Goal: Task Accomplishment & Management: Manage account settings

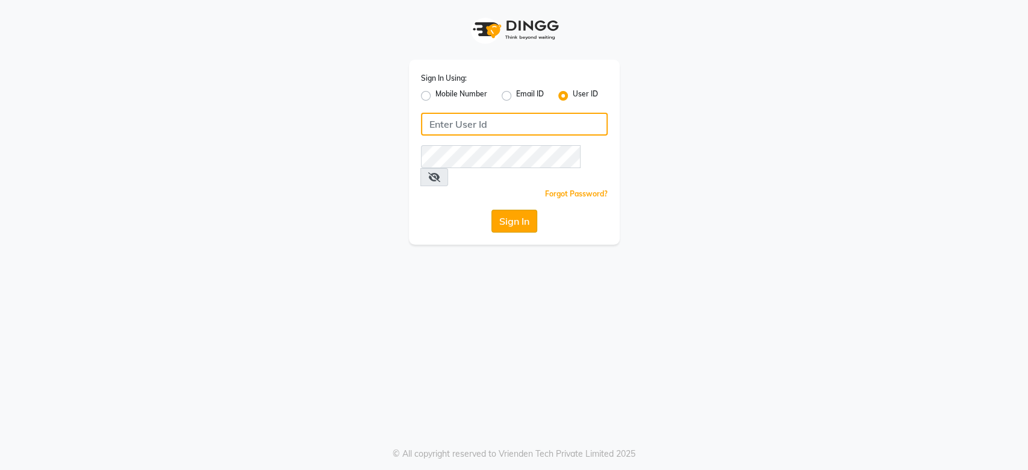
type input "timsalon@123"
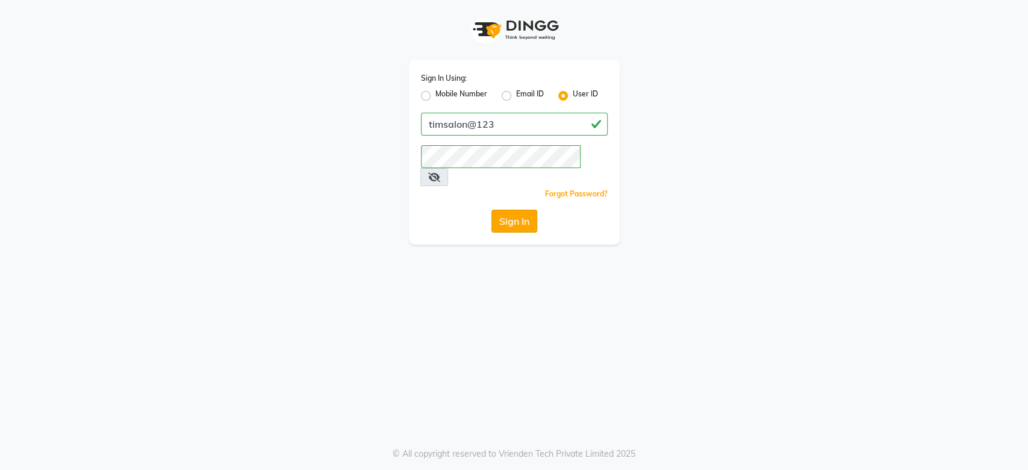
click at [511, 210] on button "Sign In" at bounding box center [515, 221] width 46 height 23
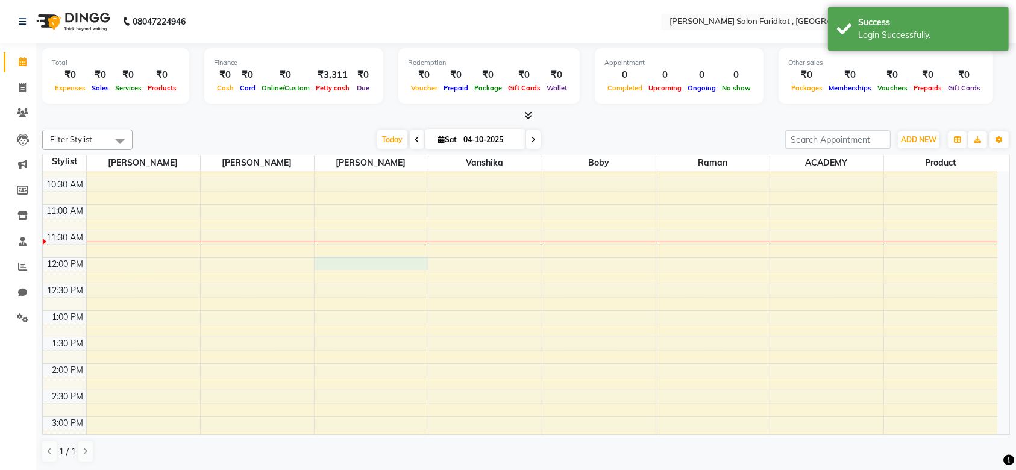
click at [361, 266] on div "8:00 AM 8:30 AM 9:00 AM 9:30 AM 10:00 AM 10:30 AM 11:00 AM 11:30 AM 12:00 PM 12…" at bounding box center [520, 390] width 954 height 689
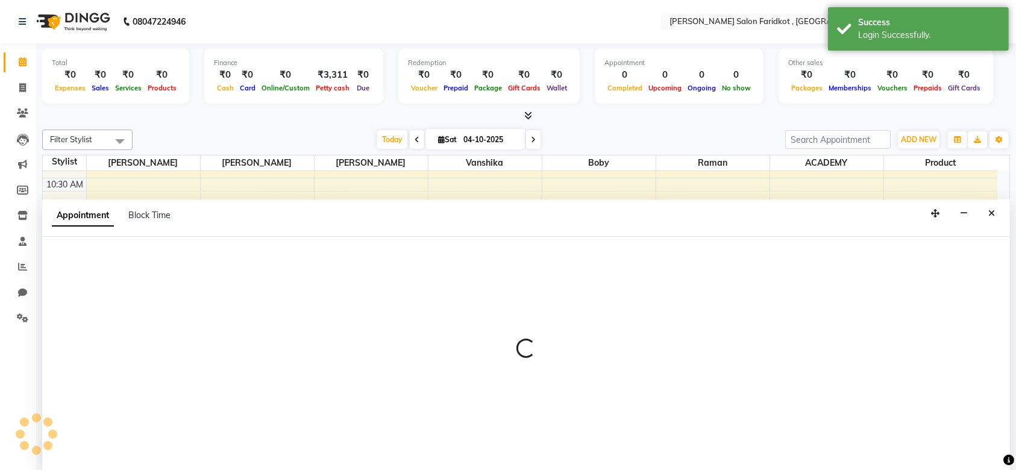
select select "89534"
select select "tentative"
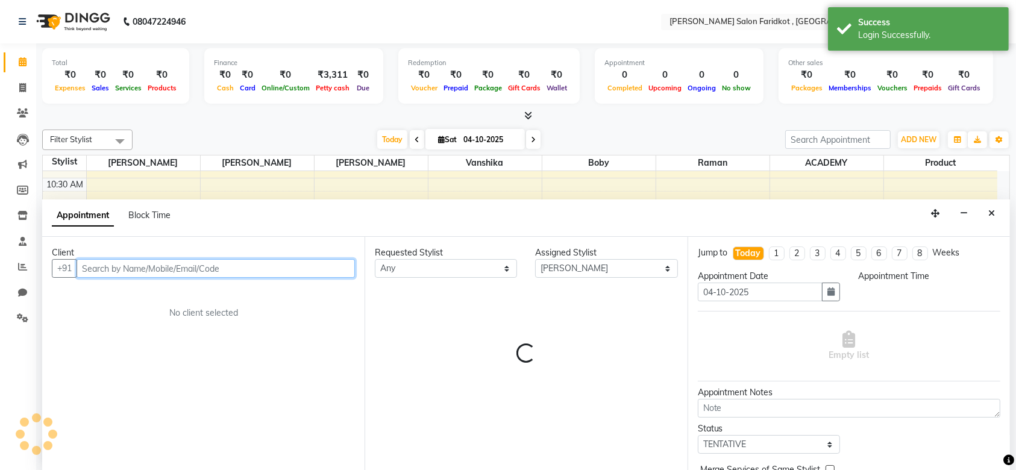
select select "720"
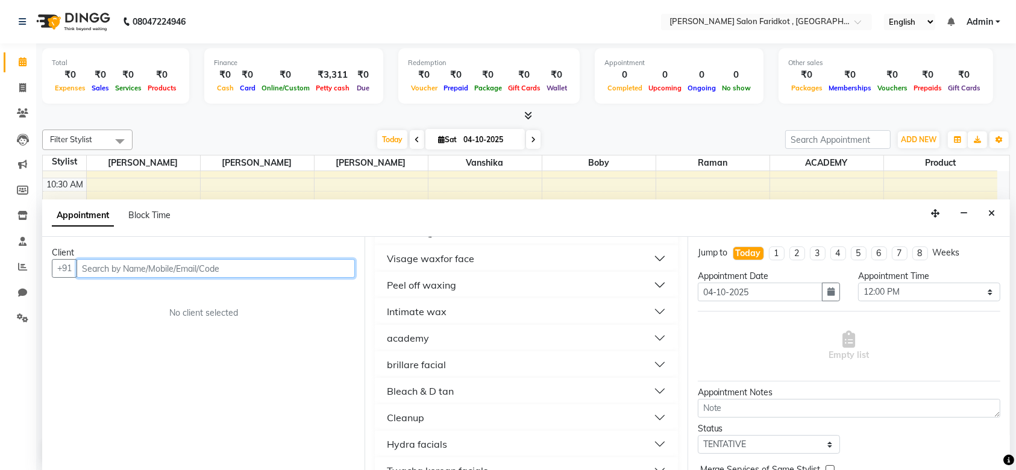
scroll to position [724, 0]
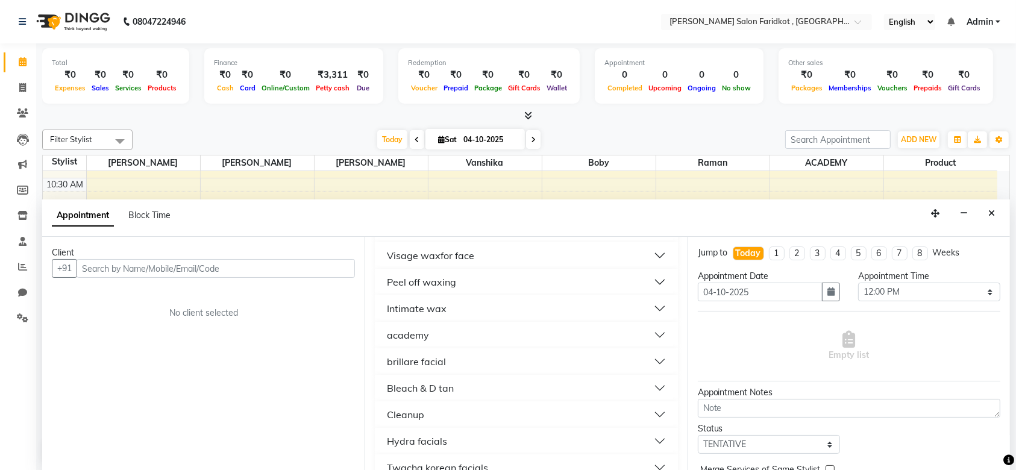
click at [426, 366] on div "brillare facial" at bounding box center [416, 361] width 59 height 14
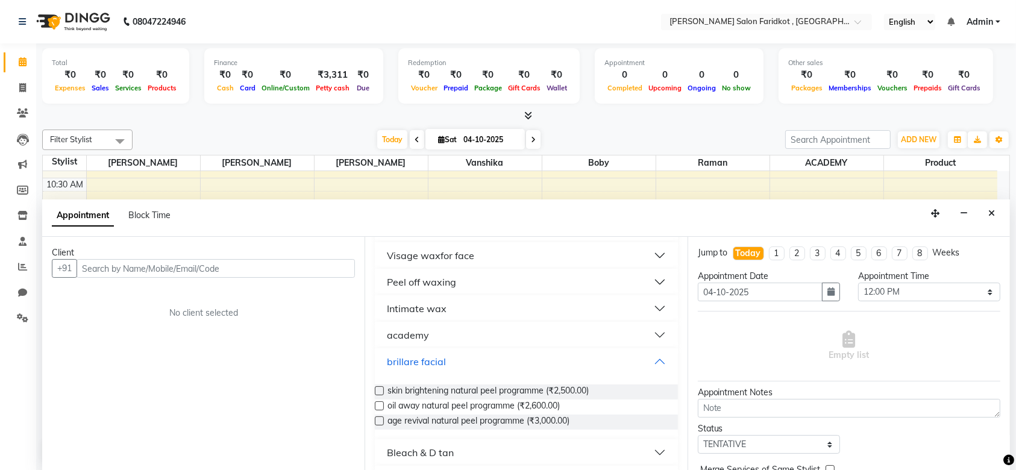
click at [642, 357] on button "brillare facial" at bounding box center [526, 362] width 293 height 22
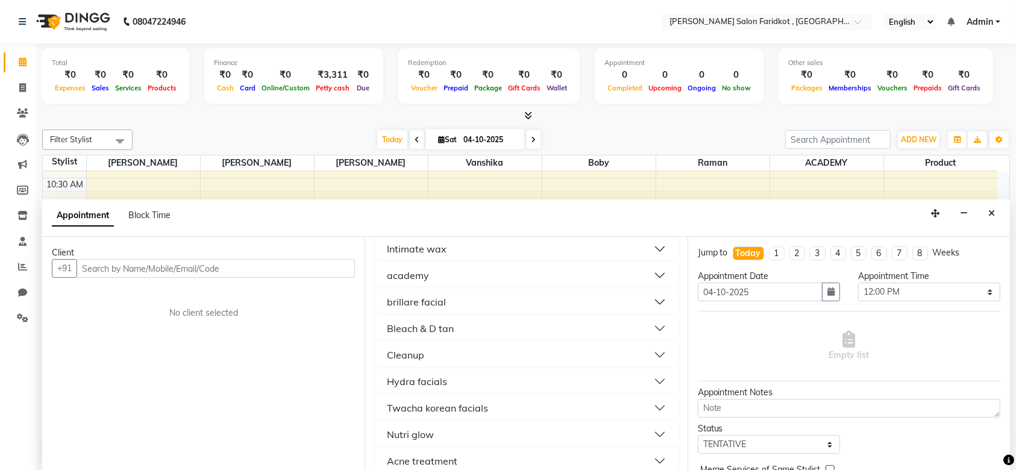
scroll to position [783, 0]
click at [524, 384] on button "Hydra facials" at bounding box center [526, 381] width 293 height 22
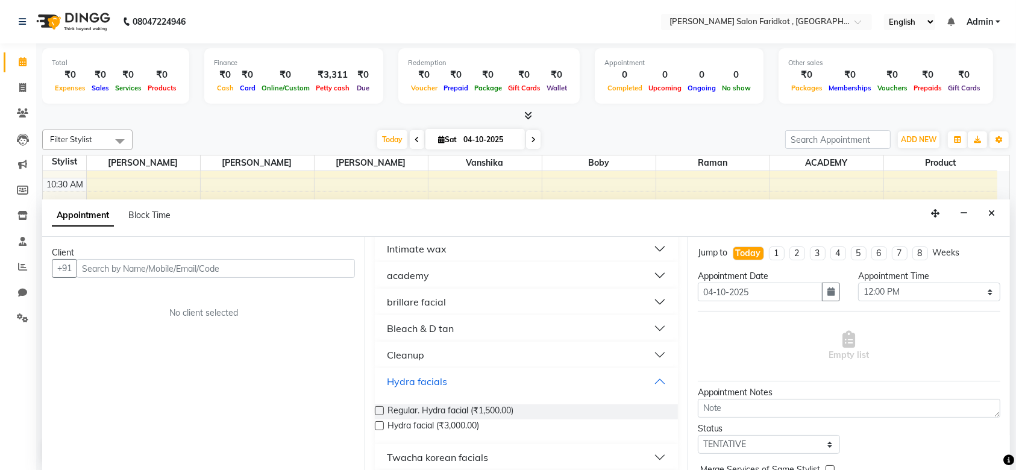
click at [650, 389] on button "Hydra facials" at bounding box center [526, 381] width 293 height 22
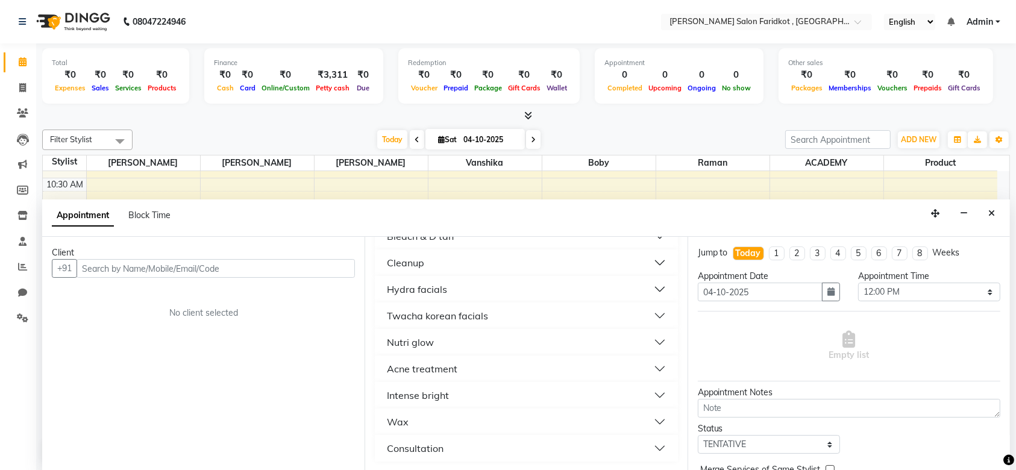
scroll to position [0, 0]
click at [434, 343] on button "Nutri glow" at bounding box center [526, 342] width 293 height 22
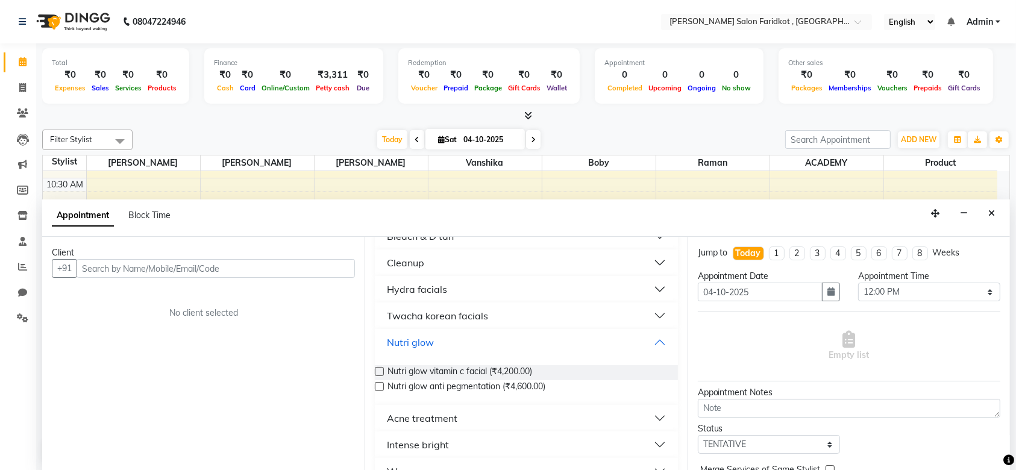
click at [643, 346] on button "Nutri glow" at bounding box center [526, 342] width 293 height 22
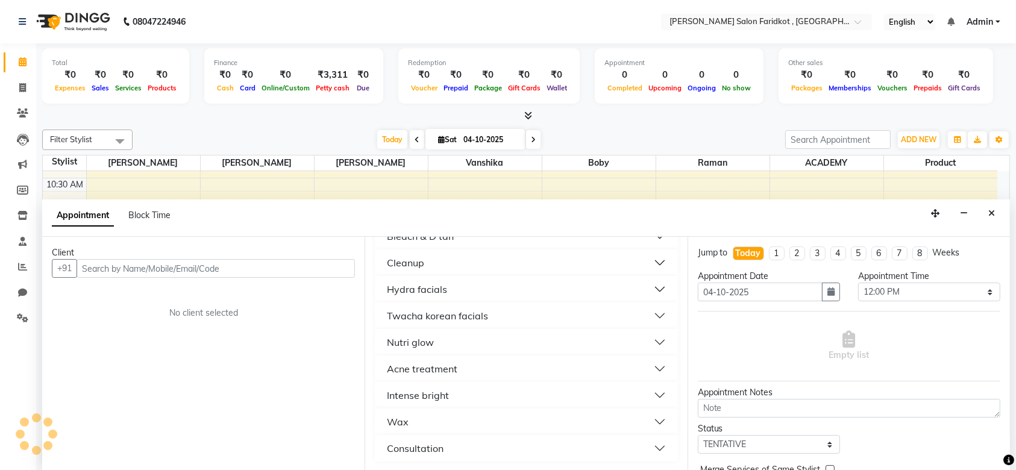
click at [456, 393] on button "Intense bright" at bounding box center [526, 395] width 293 height 22
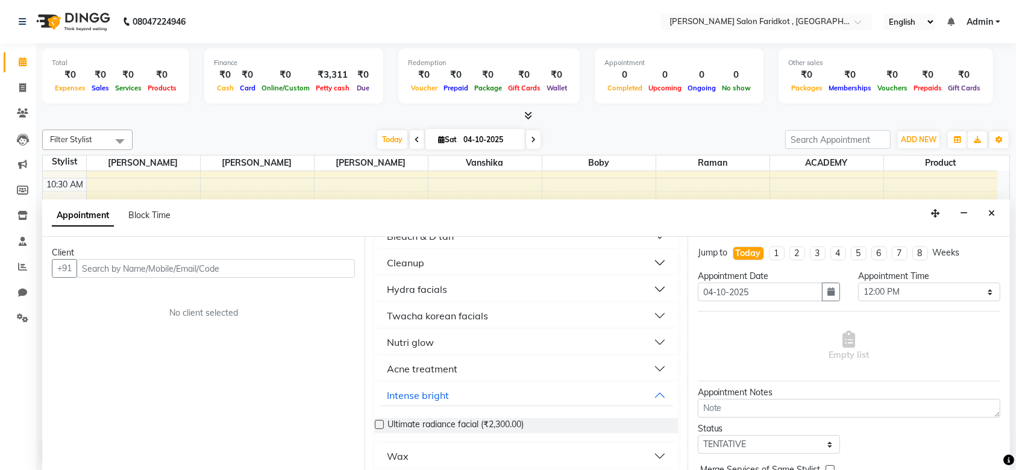
click at [647, 370] on button "Acne treatment" at bounding box center [526, 369] width 293 height 22
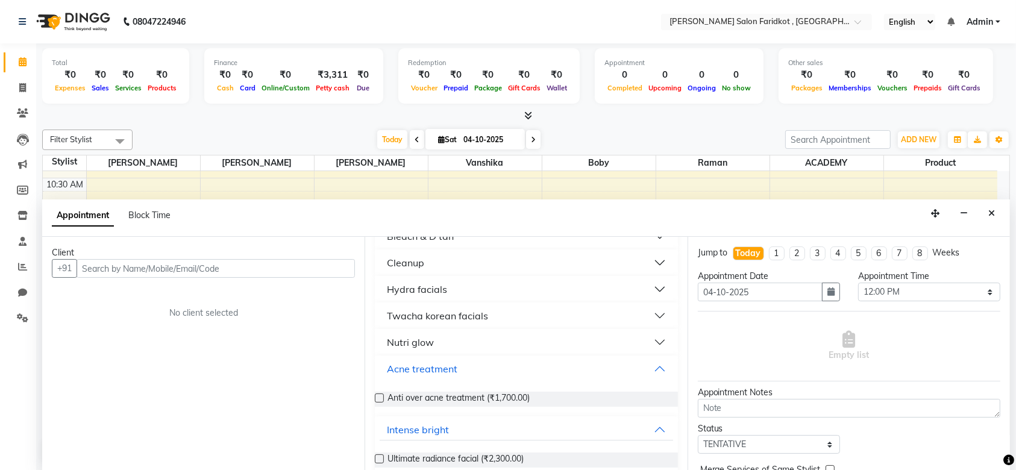
click at [648, 369] on button "Acne treatment" at bounding box center [526, 369] width 293 height 22
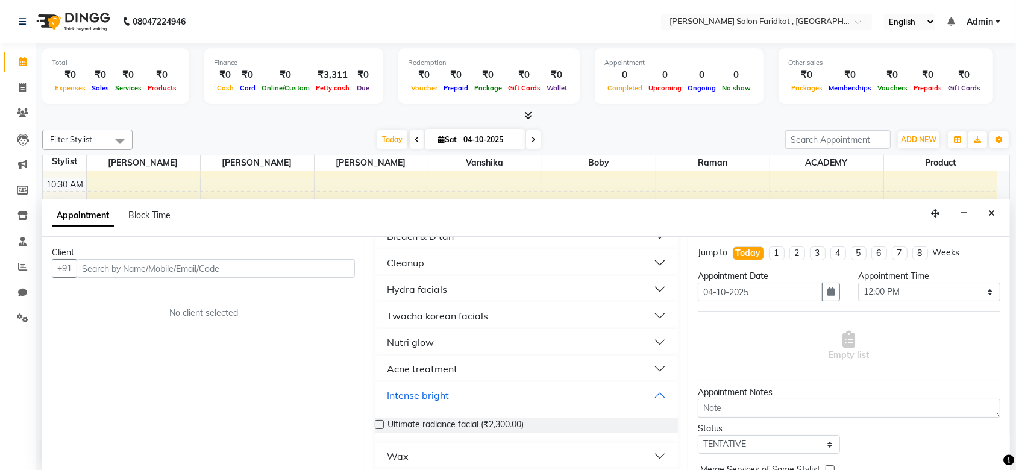
click at [423, 286] on div "Hydra facials" at bounding box center [417, 289] width 60 height 14
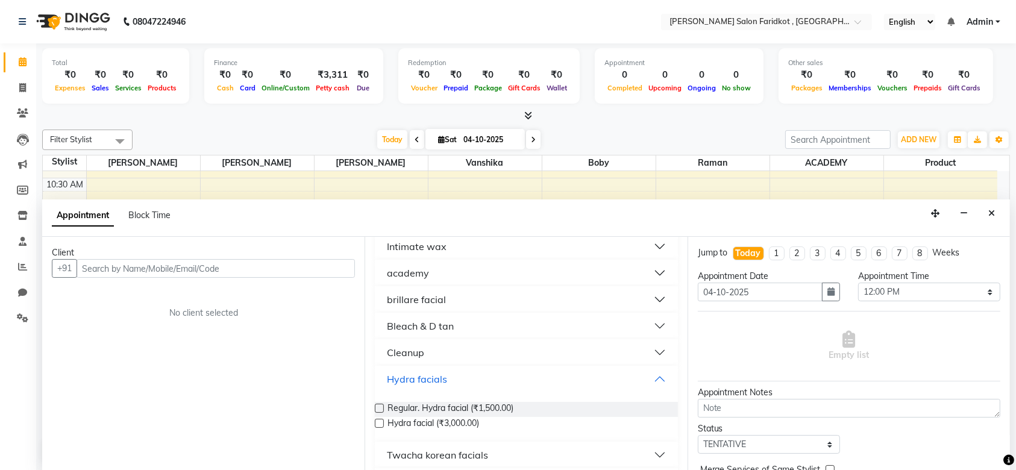
scroll to position [785, 0]
click at [425, 302] on div "brillare facial" at bounding box center [416, 300] width 59 height 14
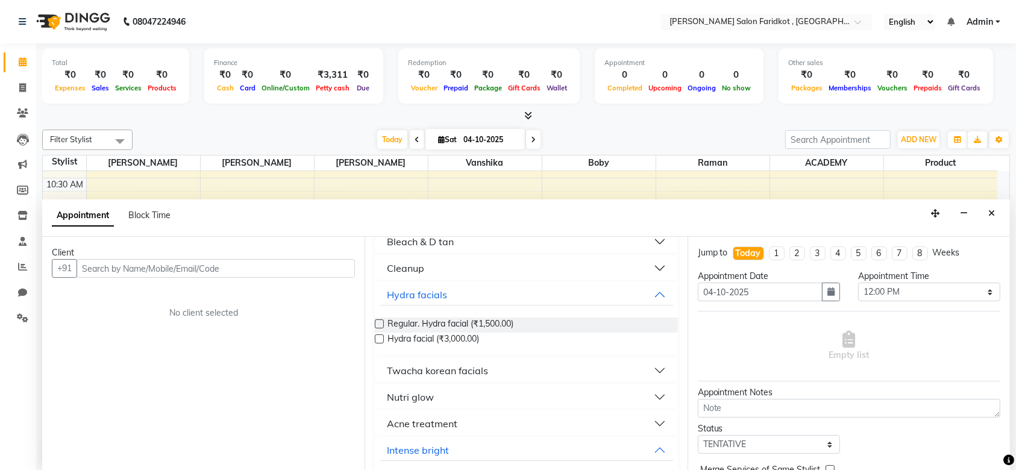
scroll to position [947, 0]
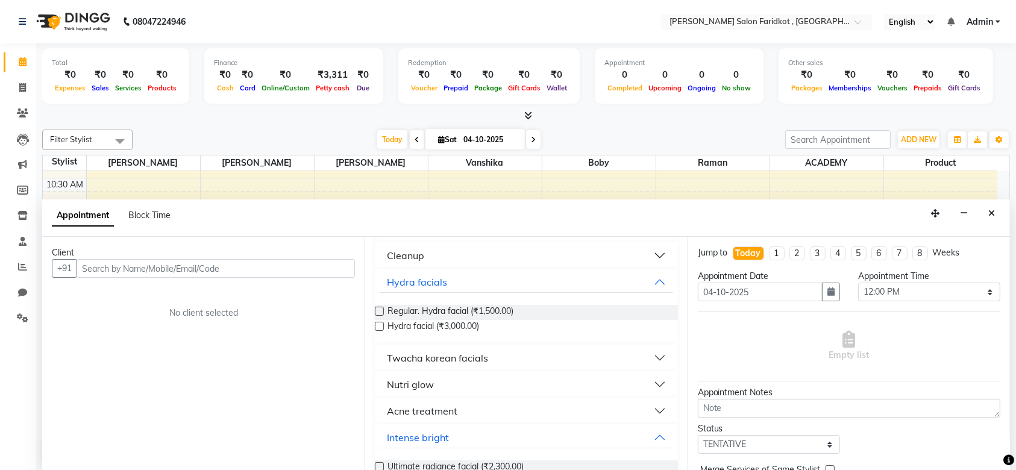
click at [455, 356] on div "Twacha korean facials" at bounding box center [437, 358] width 101 height 14
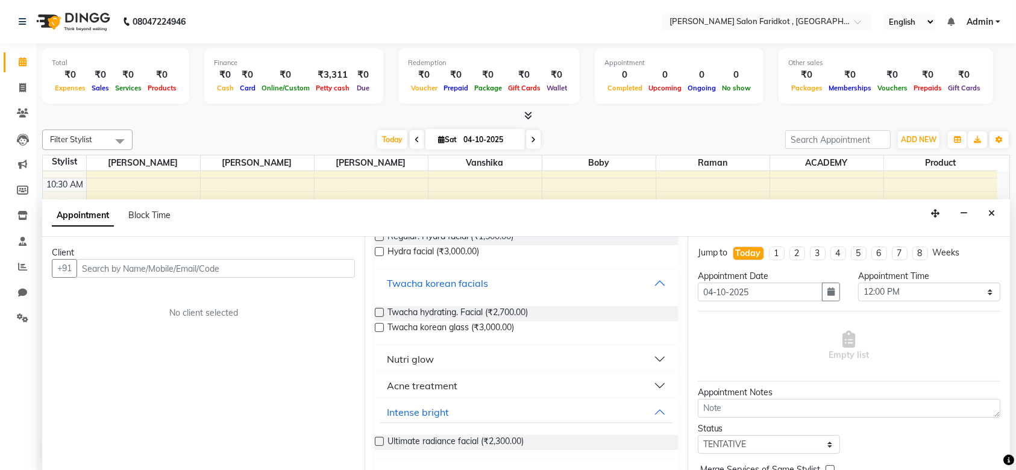
scroll to position [1073, 0]
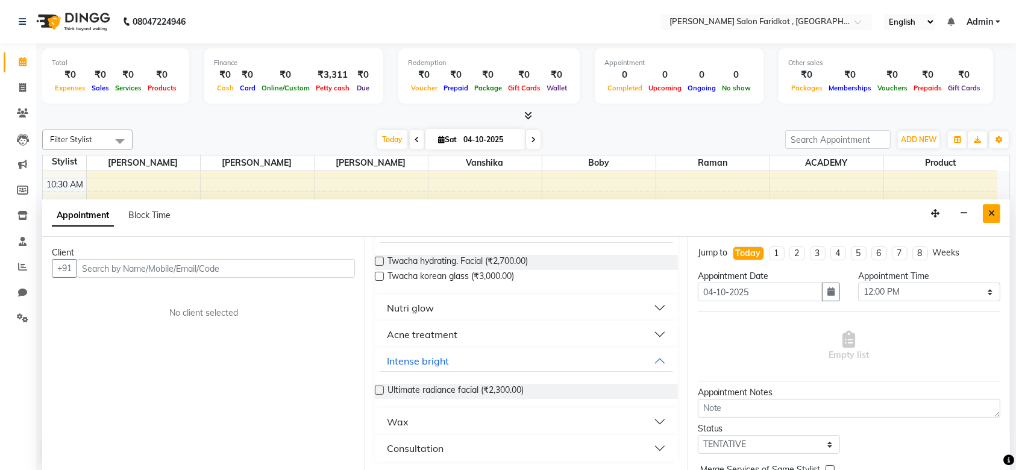
click at [988, 213] on icon "Close" at bounding box center [991, 213] width 7 height 8
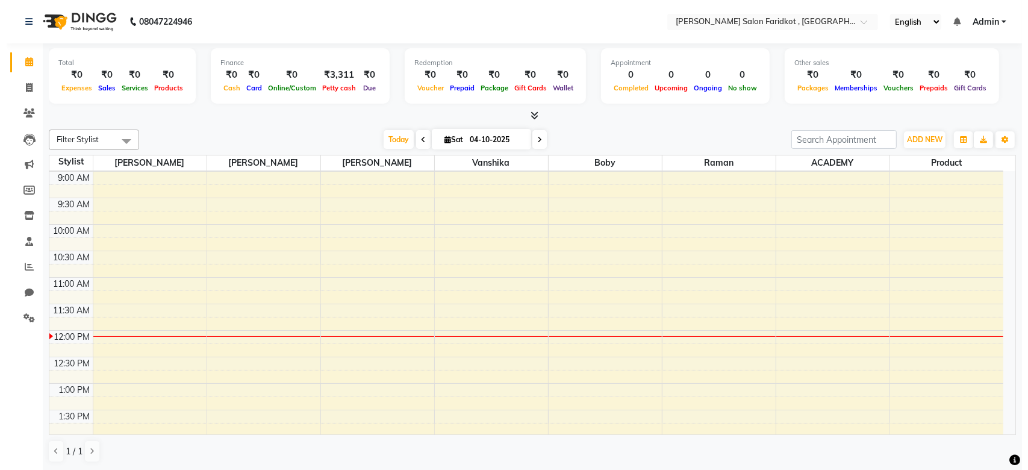
scroll to position [42, 0]
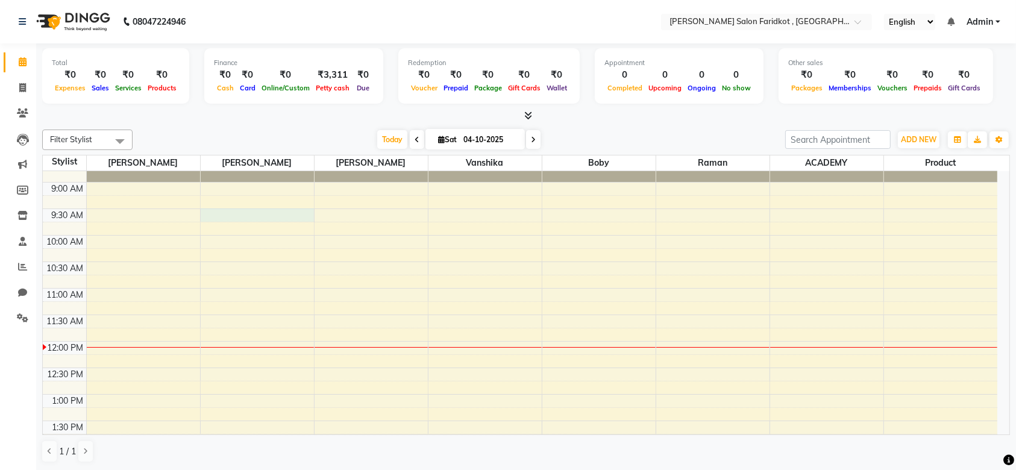
click at [286, 220] on div "8:00 AM 8:30 AM 9:00 AM 9:30 AM 10:00 AM 10:30 AM 11:00 AM 11:30 AM 12:00 PM 12…" at bounding box center [520, 474] width 954 height 689
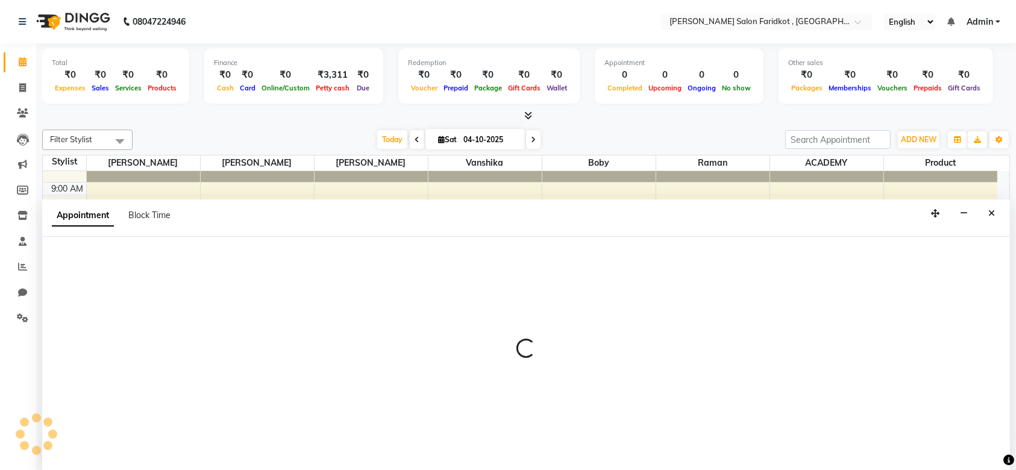
select select "89533"
select select "570"
select select "tentative"
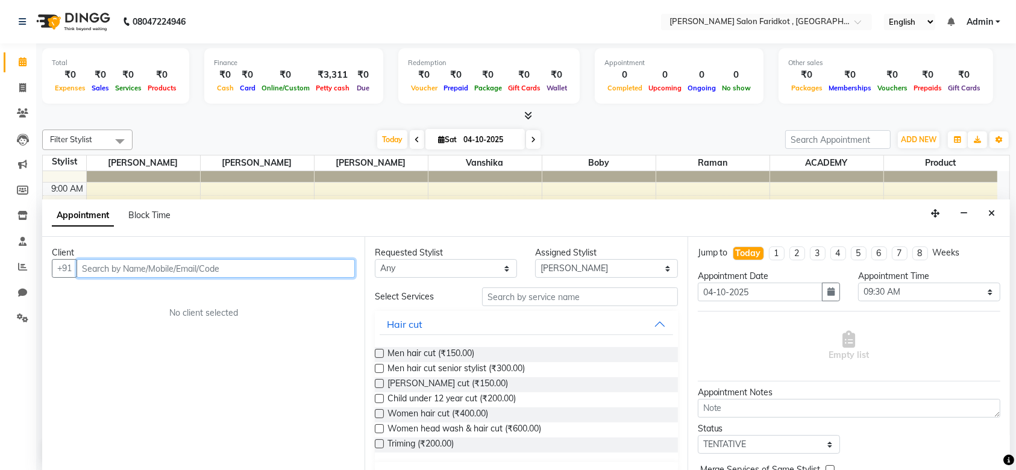
click at [241, 269] on input "text" at bounding box center [216, 268] width 278 height 19
type input "9805258232"
click at [333, 266] on span "Add Client" at bounding box center [330, 268] width 40 height 11
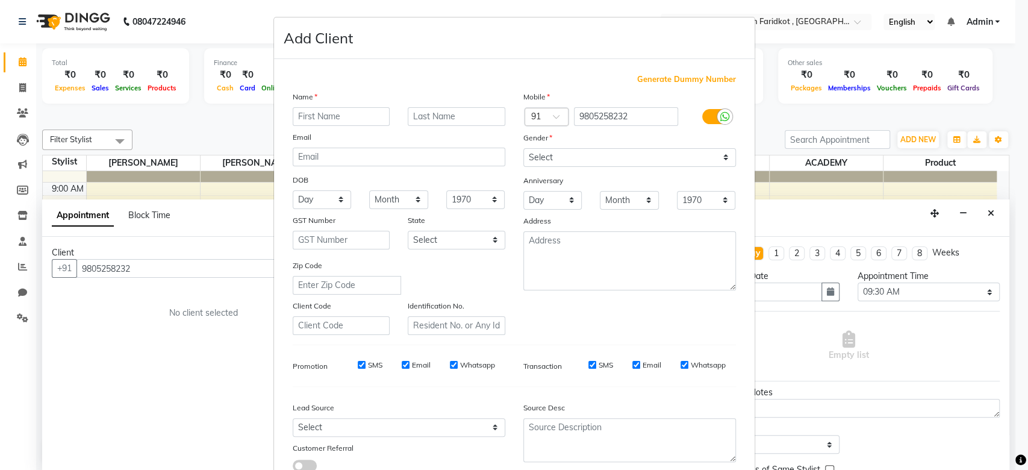
click at [343, 117] on input "text" at bounding box center [342, 116] width 98 height 19
type input "rahul"
click at [427, 117] on input "text" at bounding box center [457, 116] width 98 height 19
type input "."
click at [557, 154] on select "Select [DEMOGRAPHIC_DATA] [DEMOGRAPHIC_DATA] Other Prefer Not To Say" at bounding box center [630, 157] width 213 height 19
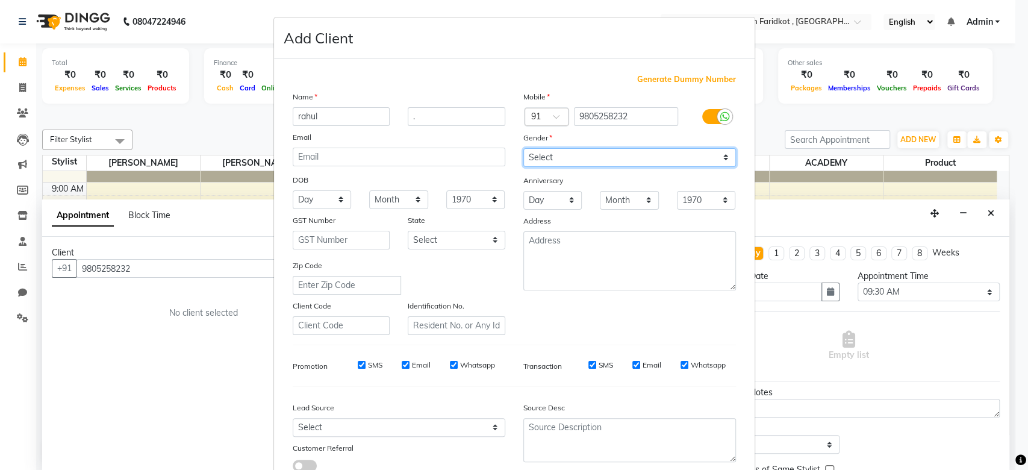
select select "[DEMOGRAPHIC_DATA]"
click at [524, 148] on select "Select [DEMOGRAPHIC_DATA] [DEMOGRAPHIC_DATA] Other Prefer Not To Say" at bounding box center [630, 157] width 213 height 19
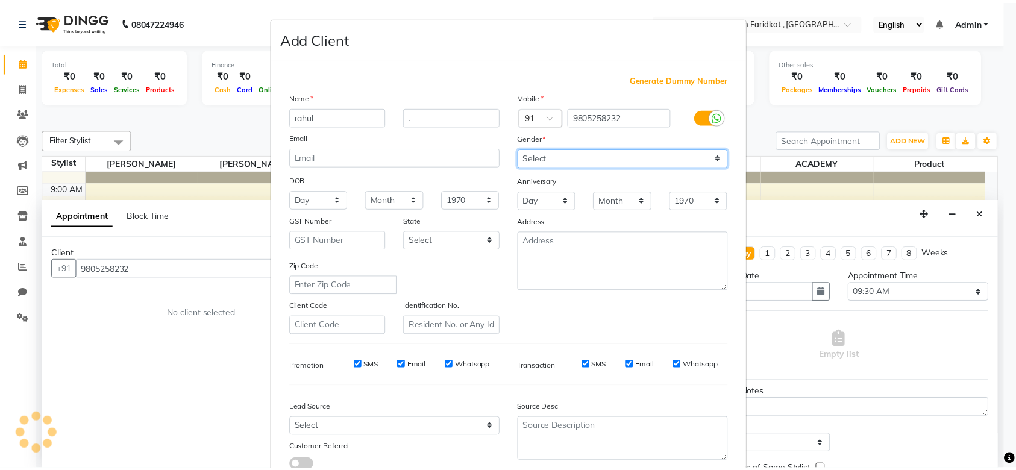
scroll to position [83, 0]
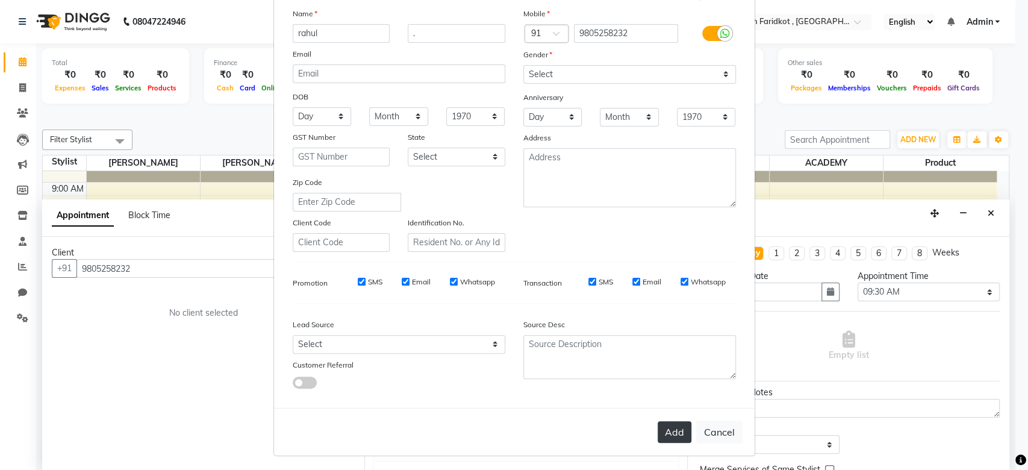
click at [667, 423] on button "Add" at bounding box center [675, 432] width 34 height 22
select select
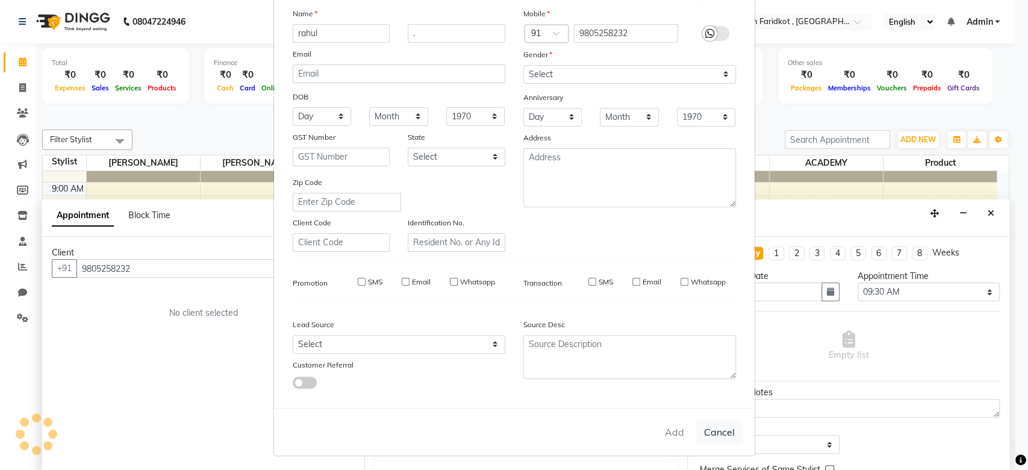
select select
checkbox input "false"
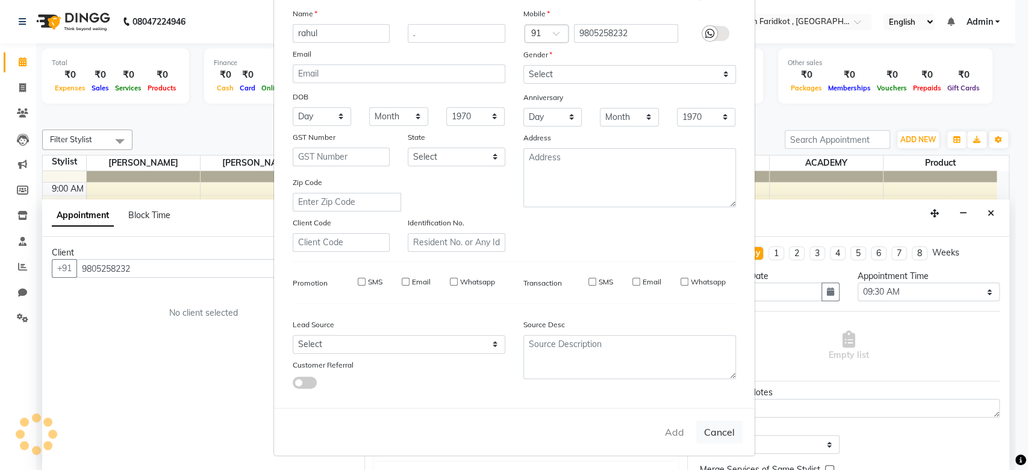
checkbox input "false"
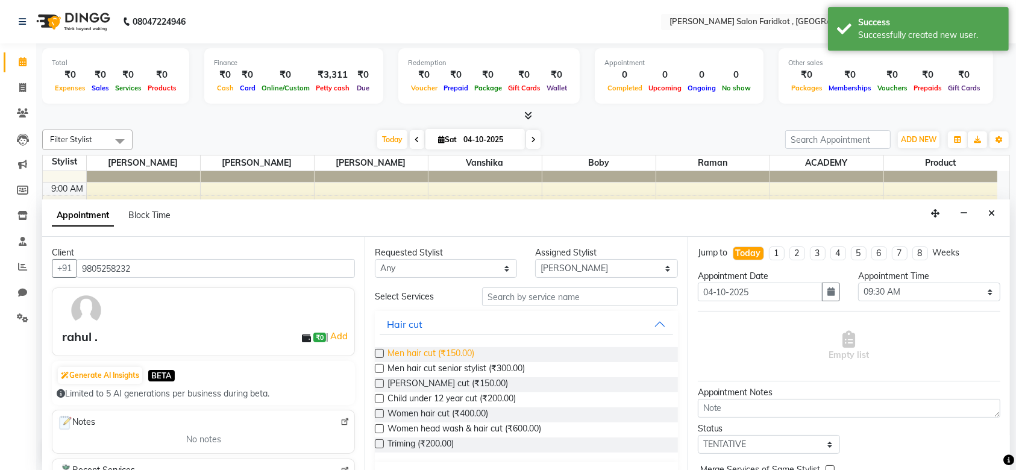
click at [465, 354] on span "Men hair cut (₹150.00)" at bounding box center [430, 354] width 87 height 15
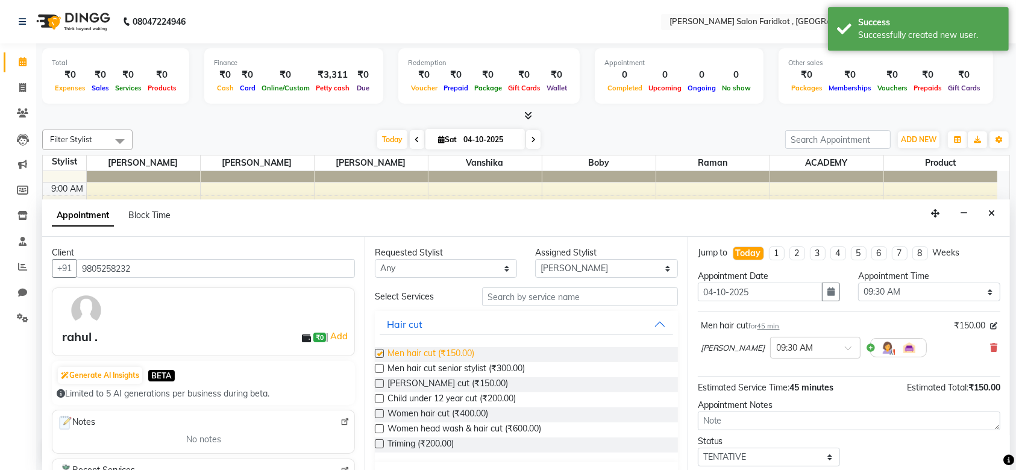
checkbox input "false"
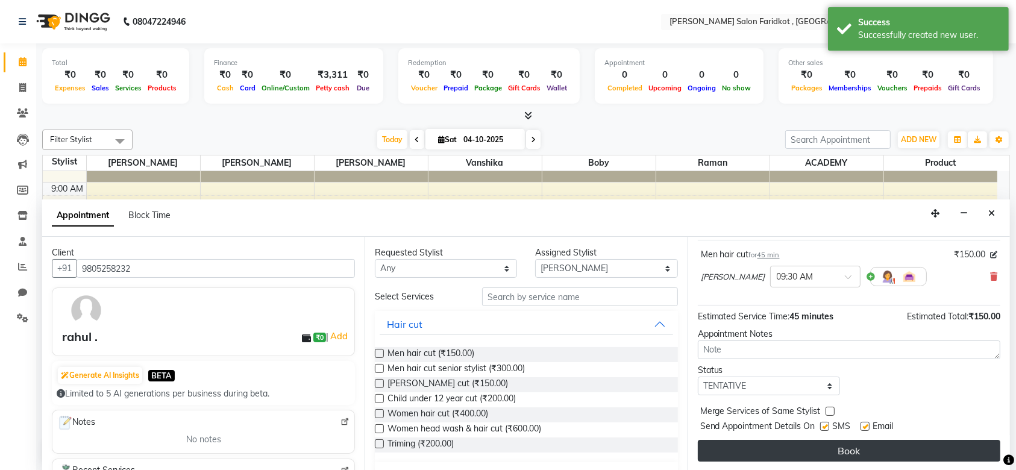
click at [790, 455] on button "Book" at bounding box center [849, 451] width 302 height 22
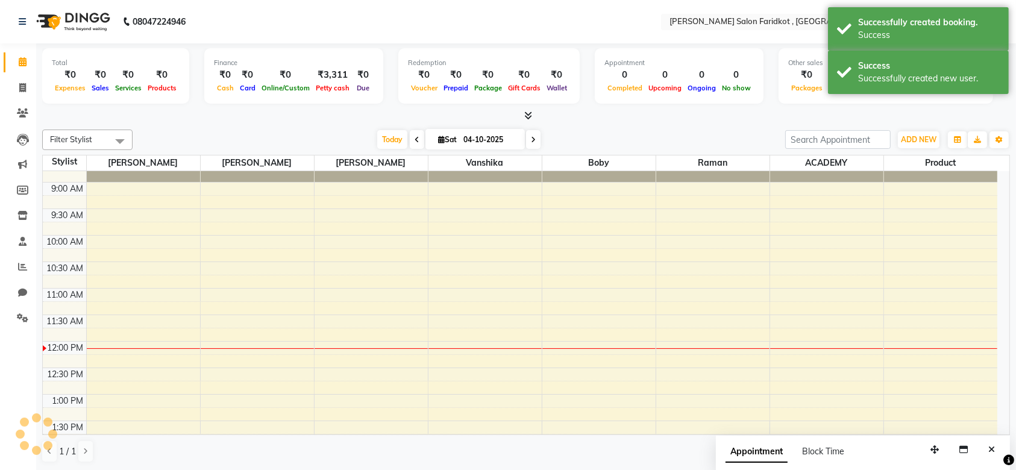
scroll to position [0, 0]
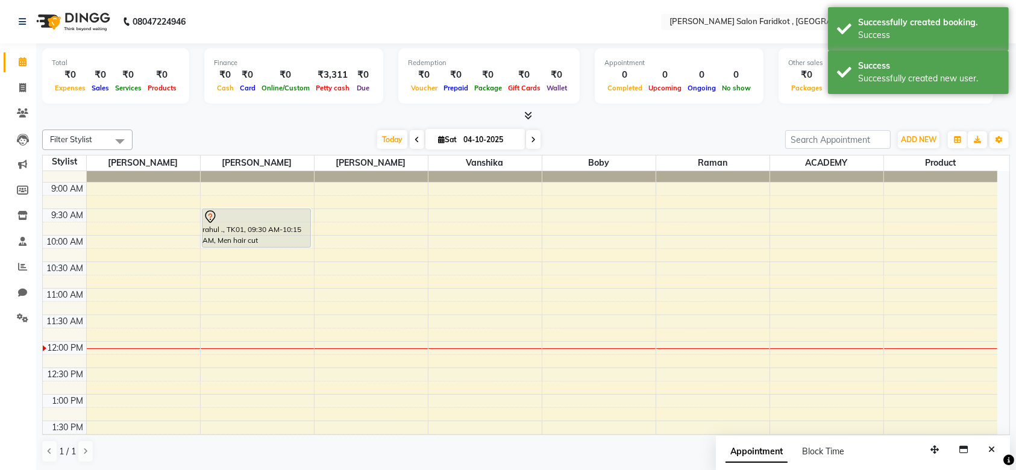
click at [271, 225] on div "rahul ., TK01, 09:30 AM-10:15 AM, Men hair cut" at bounding box center [256, 228] width 108 height 38
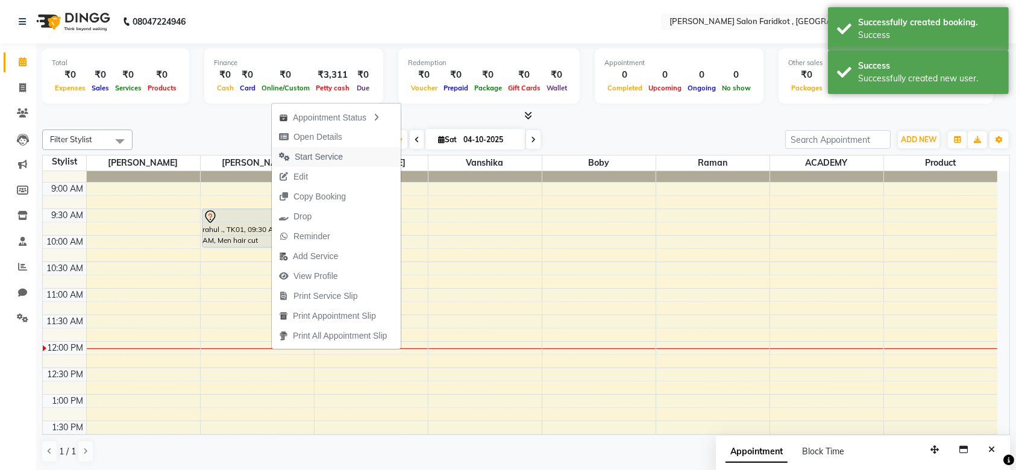
click at [316, 157] on span "Start Service" at bounding box center [319, 157] width 48 height 13
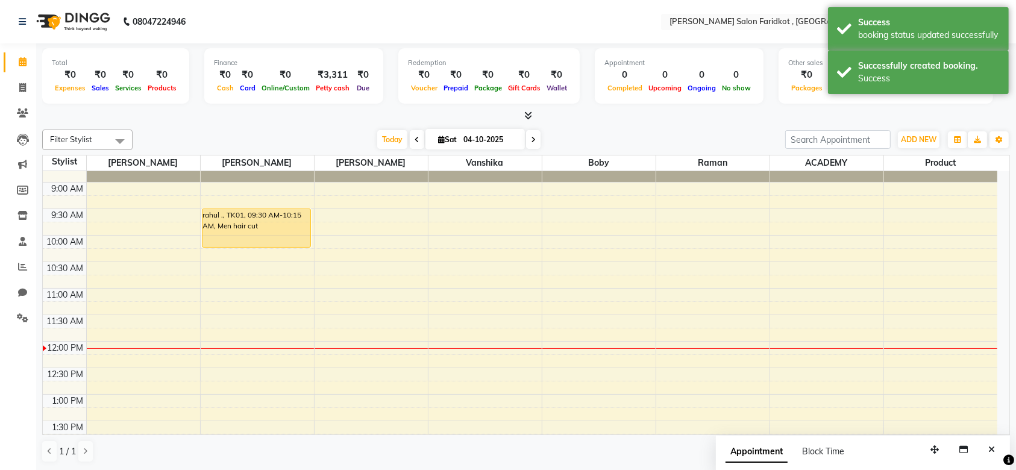
click at [279, 224] on div "rahul ., TK01, 09:30 AM-10:15 AM, Men hair cut" at bounding box center [256, 228] width 108 height 38
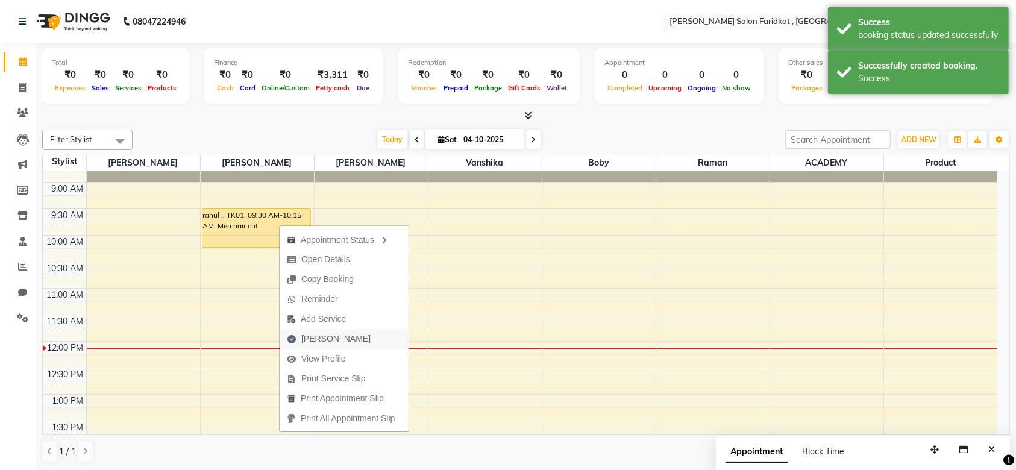
click at [323, 342] on span "[PERSON_NAME]" at bounding box center [335, 339] width 69 height 13
select select "service"
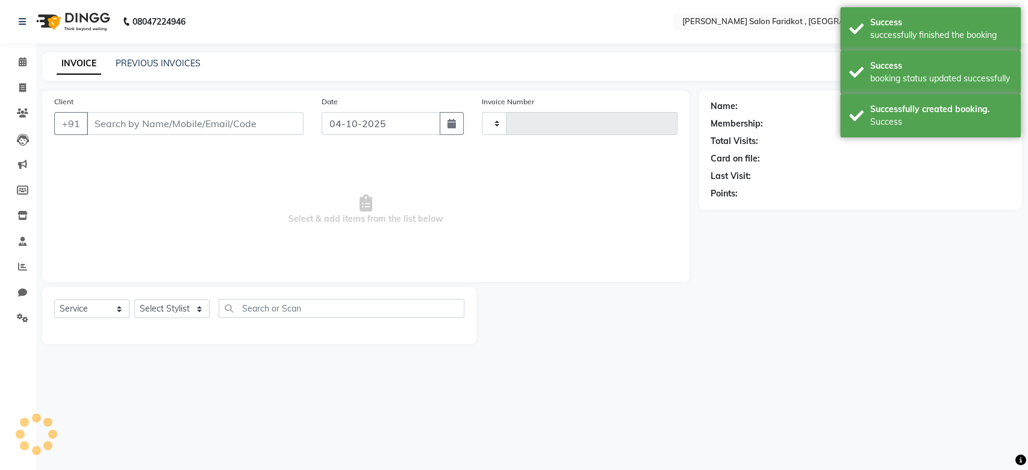
type input "0340"
select select "8789"
type input "9805258232"
select select "89533"
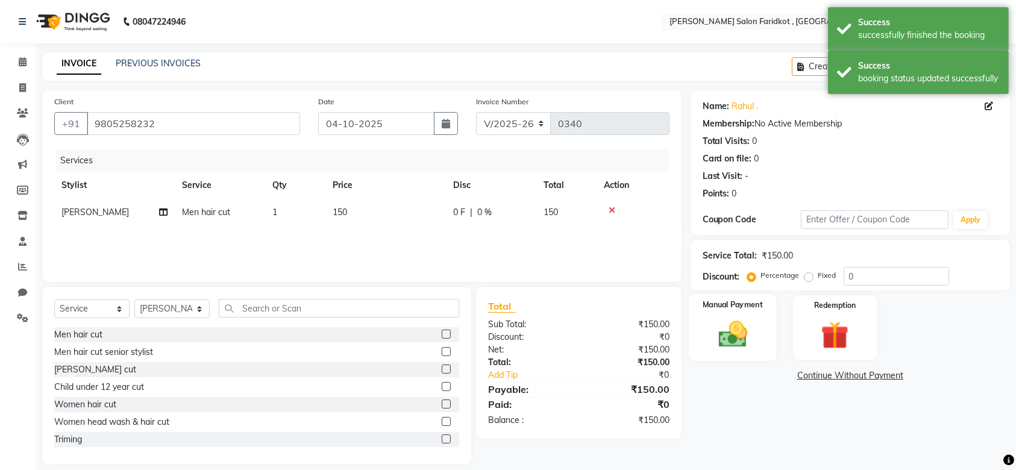
click at [727, 330] on img at bounding box center [732, 333] width 47 height 33
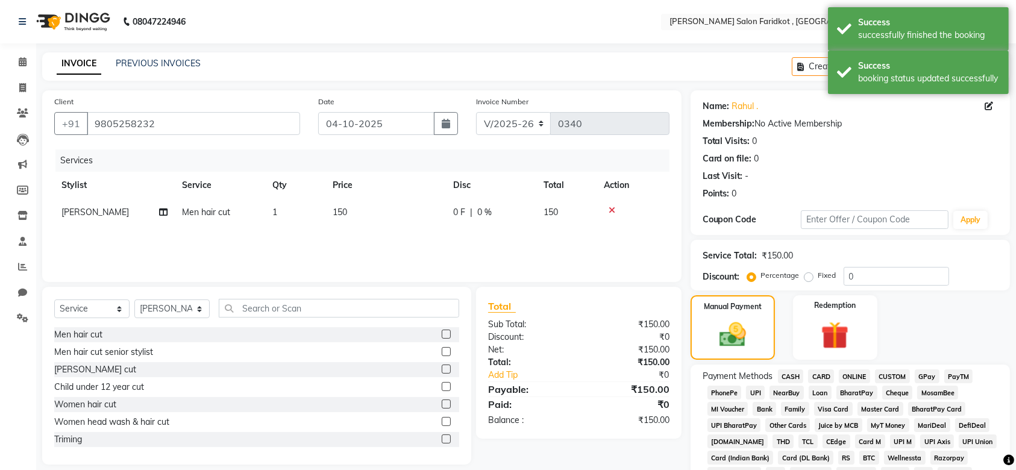
click at [789, 375] on span "CASH" at bounding box center [791, 376] width 26 height 14
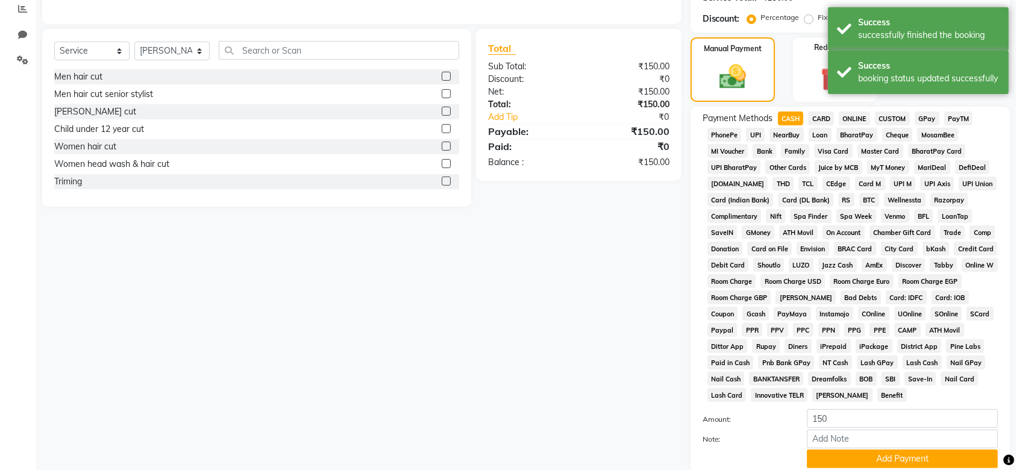
scroll to position [349, 0]
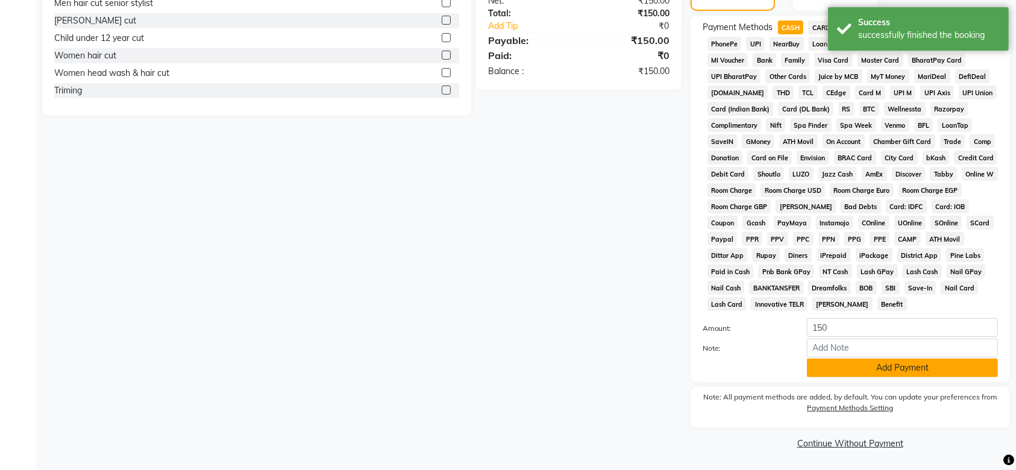
click at [856, 364] on button "Add Payment" at bounding box center [902, 367] width 191 height 19
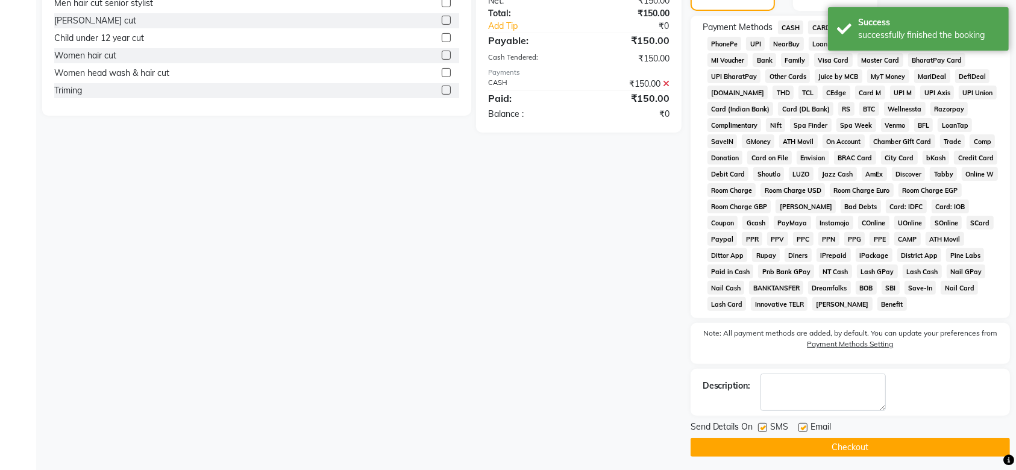
scroll to position [353, 0]
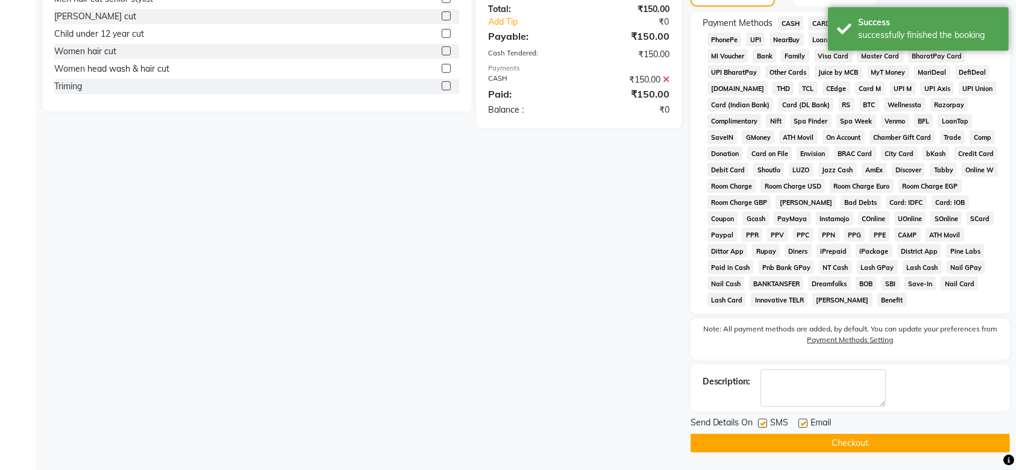
click at [829, 443] on button "Checkout" at bounding box center [849, 443] width 319 height 19
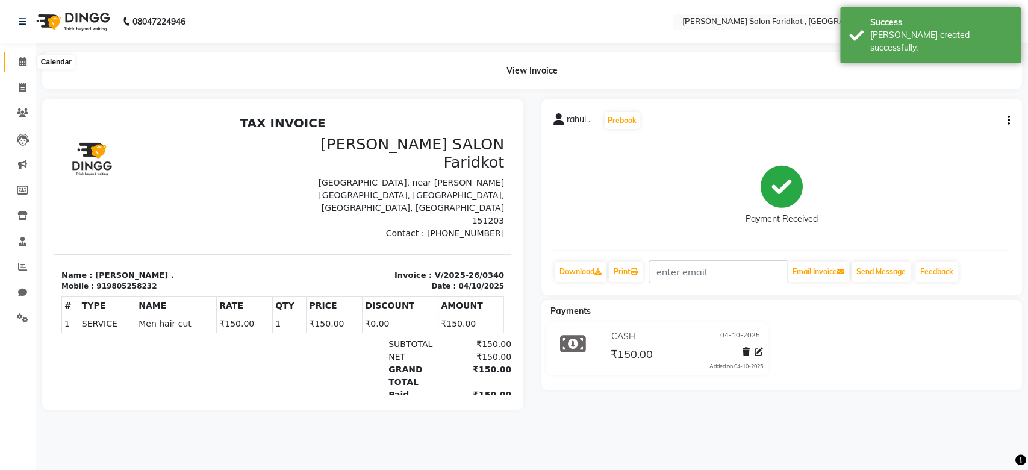
click at [24, 67] on span at bounding box center [22, 62] width 21 height 14
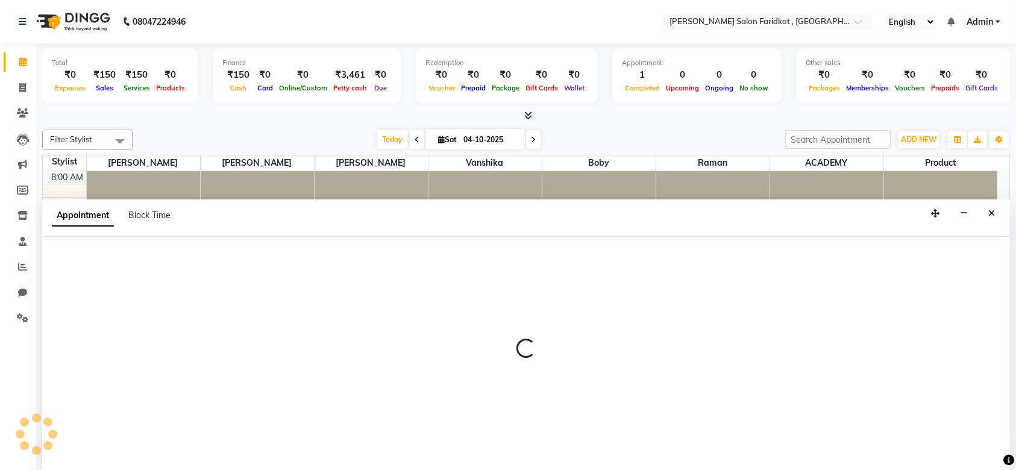
select select "89536"
select select "585"
select select "tentative"
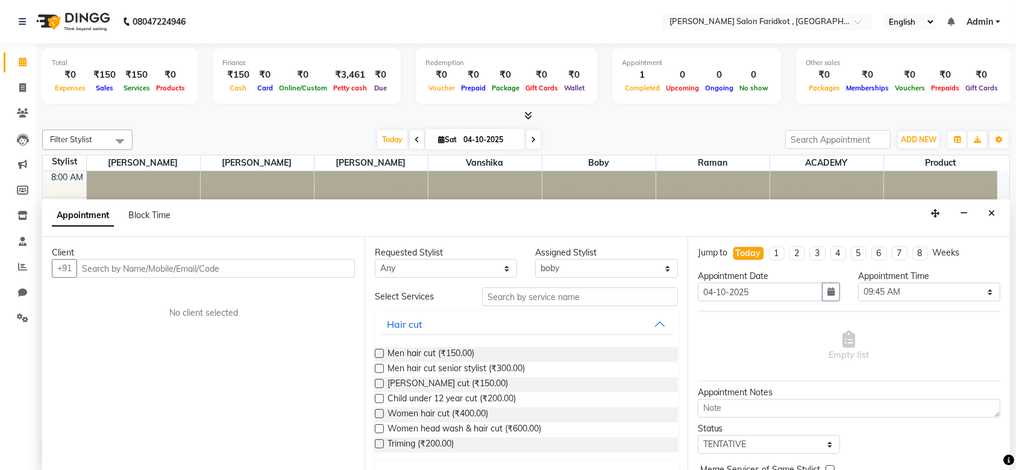
click at [195, 265] on input "text" at bounding box center [216, 268] width 278 height 19
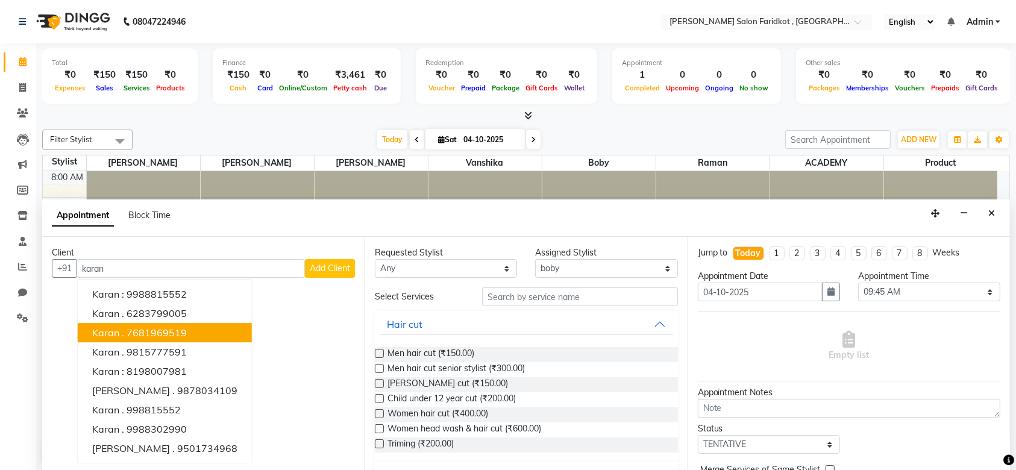
click at [167, 331] on ngb-highlight "7681969519" at bounding box center [157, 333] width 60 height 12
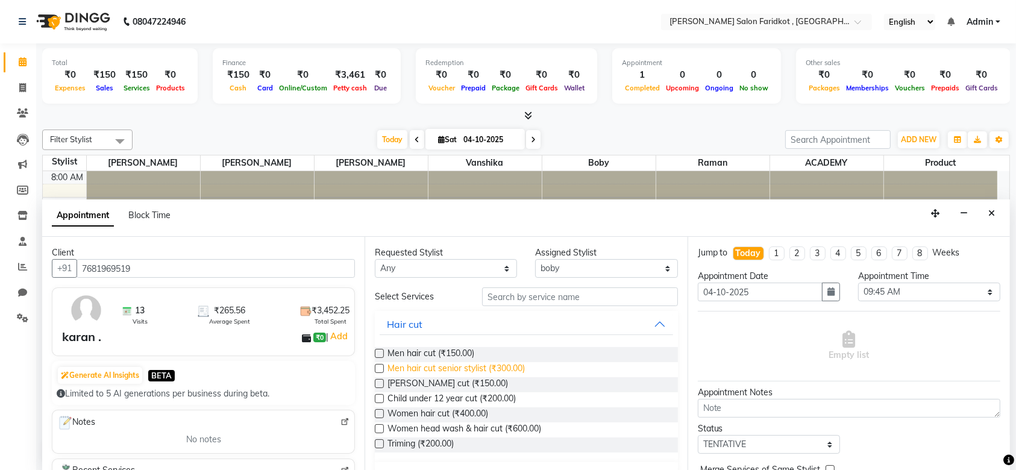
type input "7681969519"
click at [443, 368] on span "Men hair cut senior stylist (₹300.00)" at bounding box center [455, 369] width 137 height 15
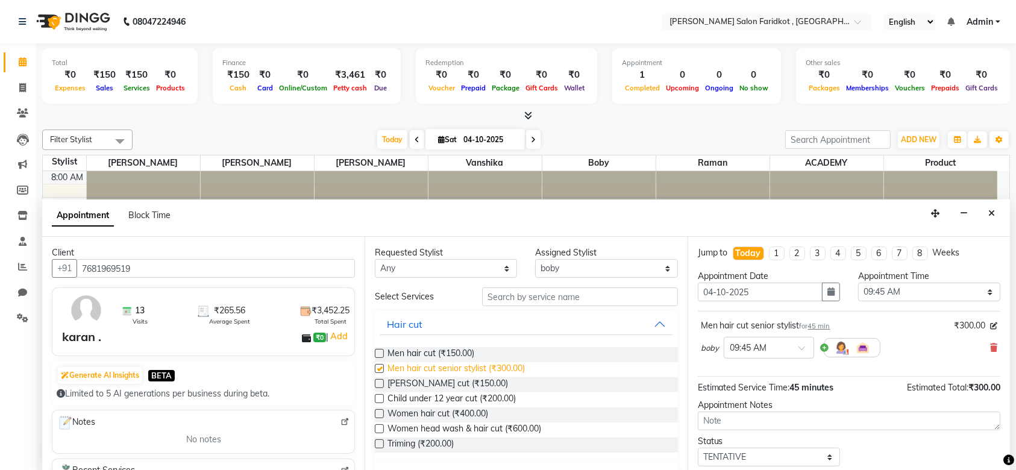
checkbox input "false"
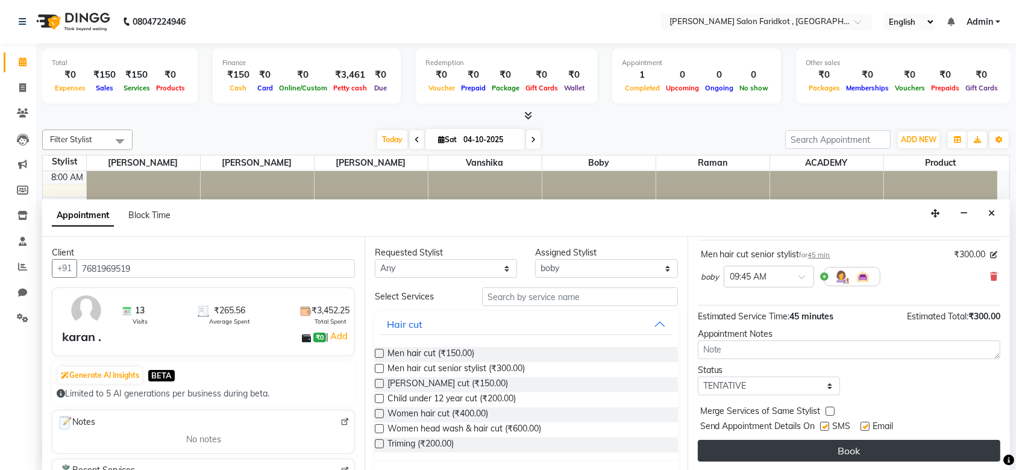
click at [816, 443] on button "Book" at bounding box center [849, 451] width 302 height 22
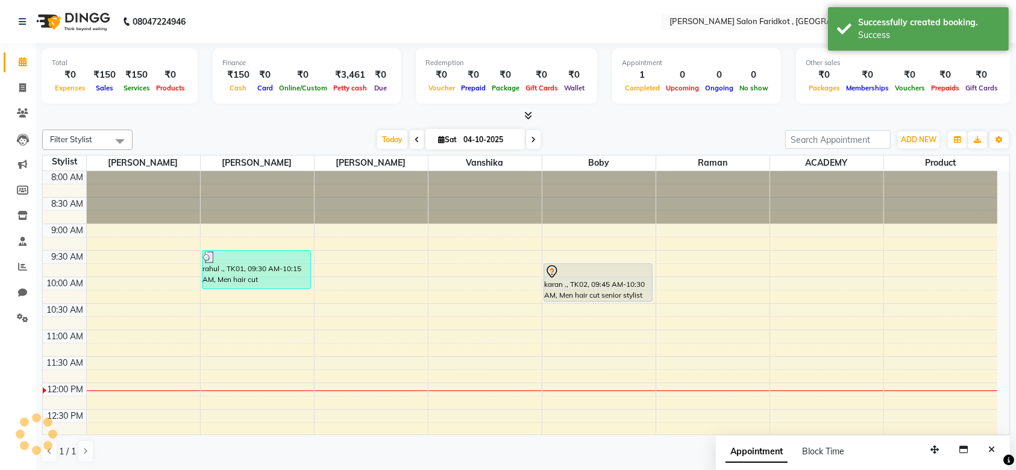
scroll to position [0, 0]
click at [625, 279] on div "karan ., TK02, 09:45 AM-10:30 AM, Men hair cut senior stylist" at bounding box center [598, 282] width 108 height 37
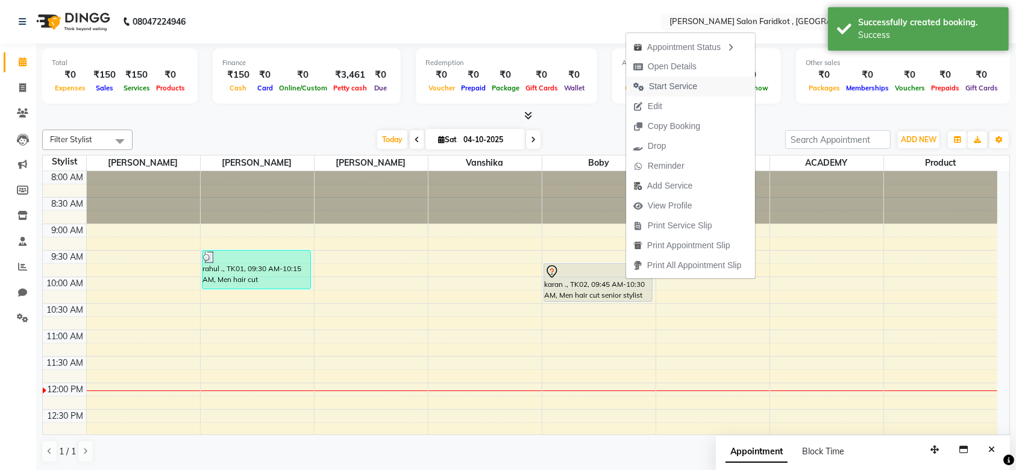
click at [664, 88] on span "Start Service" at bounding box center [673, 86] width 48 height 13
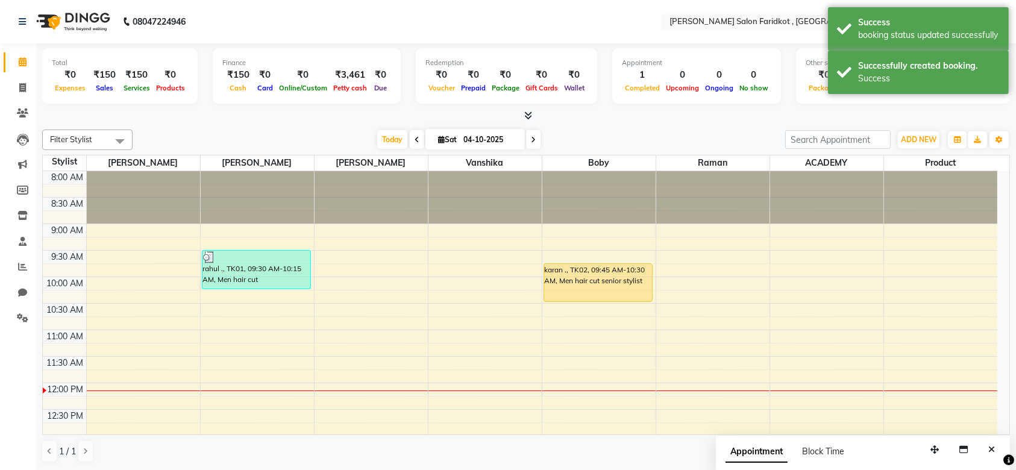
click at [592, 275] on div "karan ., TK02, 09:45 AM-10:30 AM, Men hair cut senior stylist" at bounding box center [598, 282] width 108 height 37
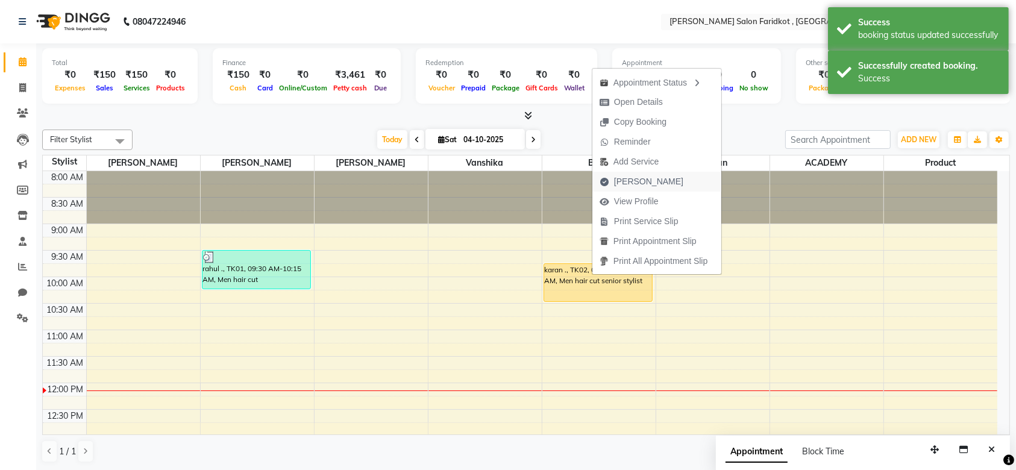
click at [641, 178] on span "[PERSON_NAME]" at bounding box center [648, 181] width 69 height 13
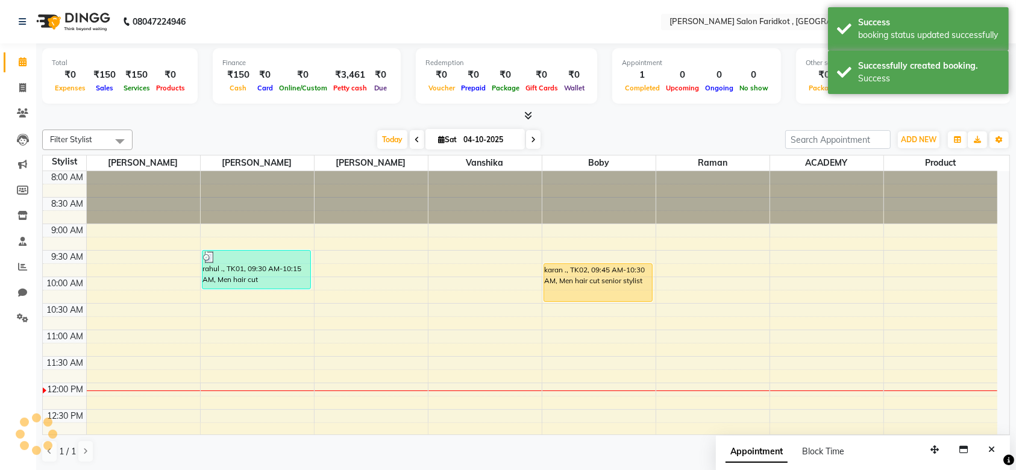
select select "service"
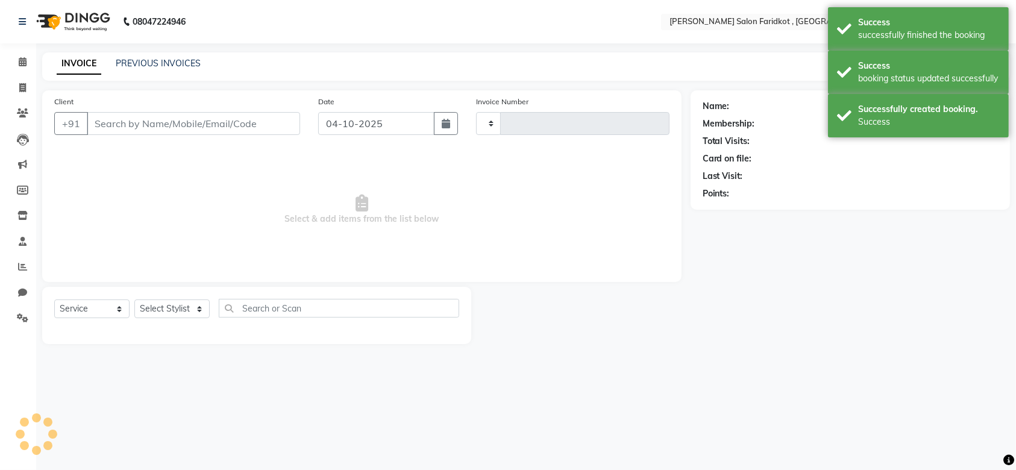
type input "0341"
select select "8789"
type input "7681969519"
select select "89536"
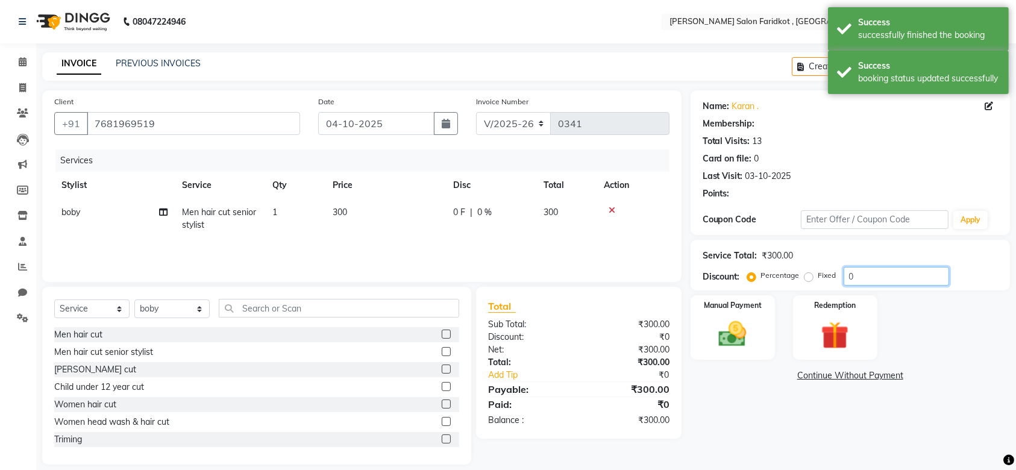
click at [860, 272] on input "0" at bounding box center [895, 276] width 105 height 19
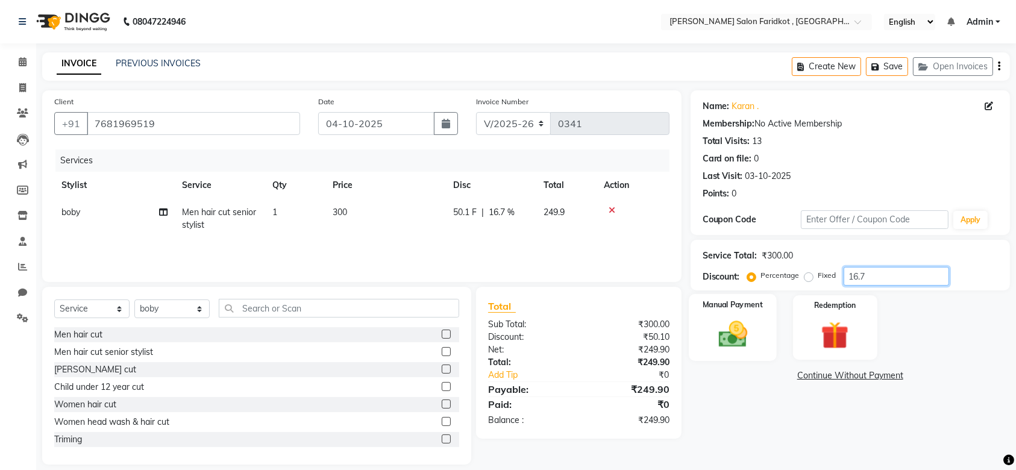
type input "16.7"
click at [730, 333] on img at bounding box center [732, 333] width 47 height 33
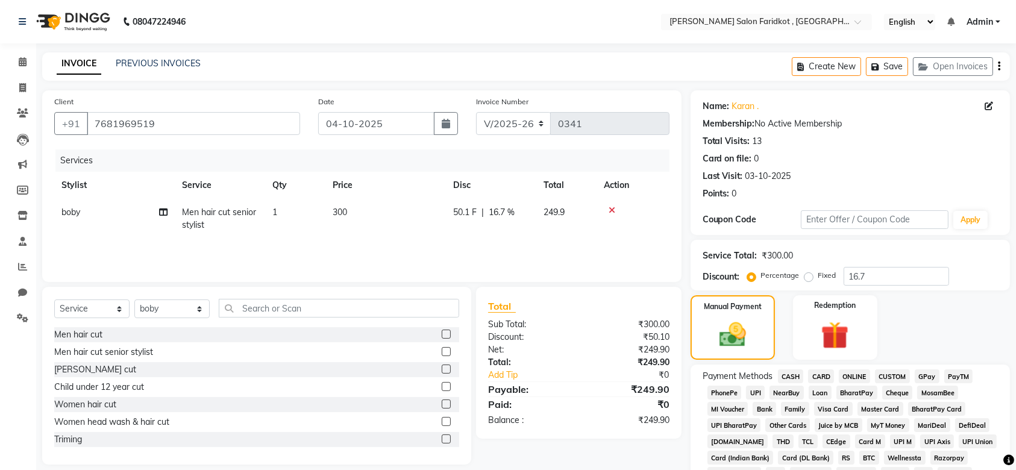
click at [790, 376] on span "CASH" at bounding box center [791, 376] width 26 height 14
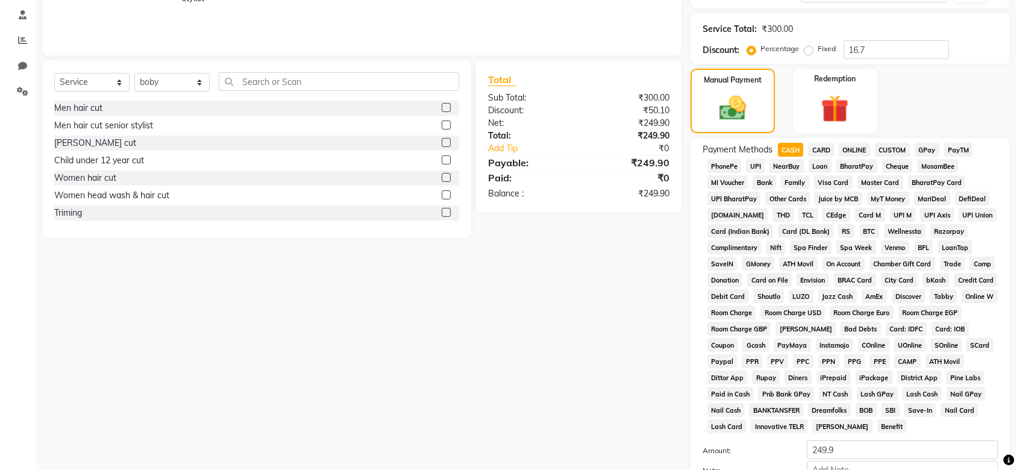
scroll to position [349, 0]
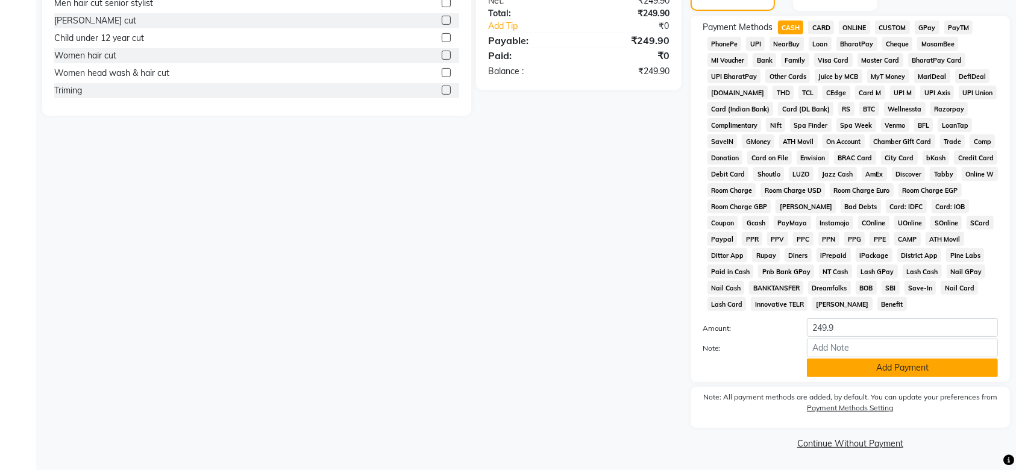
click at [843, 364] on button "Add Payment" at bounding box center [902, 367] width 191 height 19
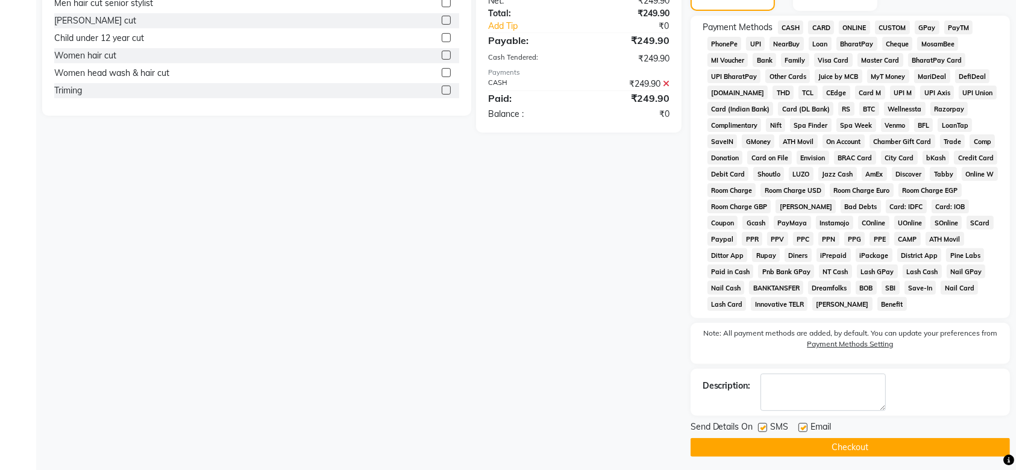
click at [840, 446] on button "Checkout" at bounding box center [849, 447] width 319 height 19
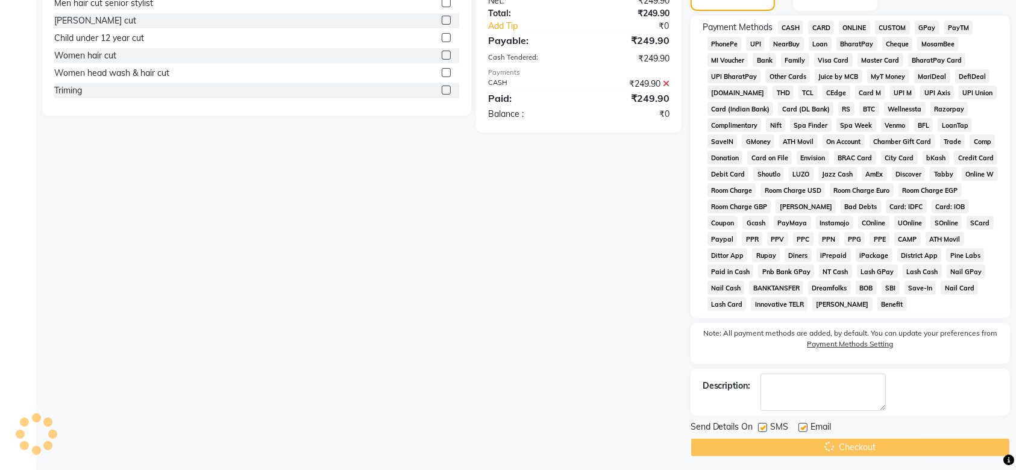
scroll to position [353, 0]
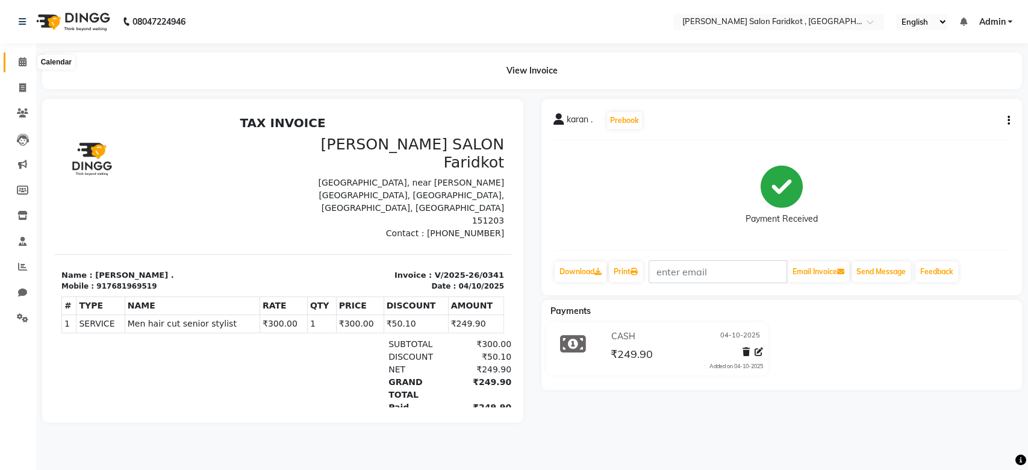
click at [23, 66] on icon at bounding box center [23, 61] width 8 height 9
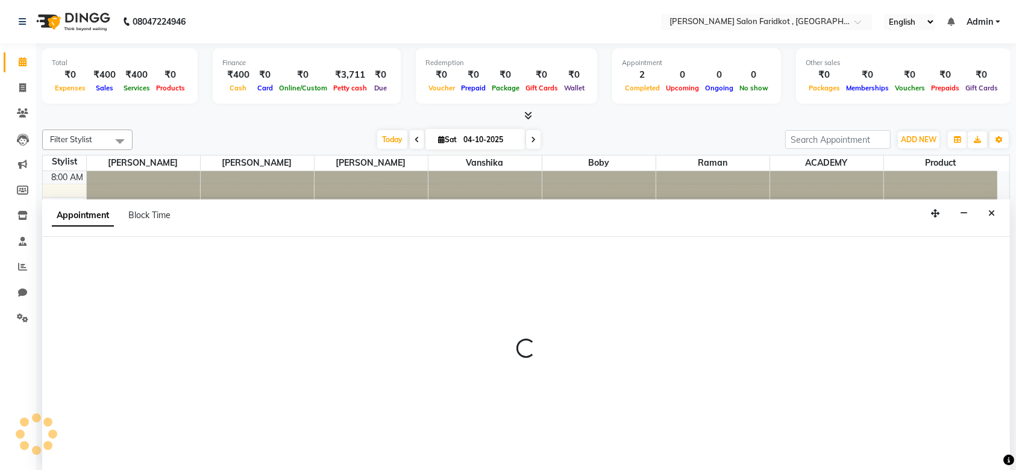
select select "89534"
select select "690"
select select "tentative"
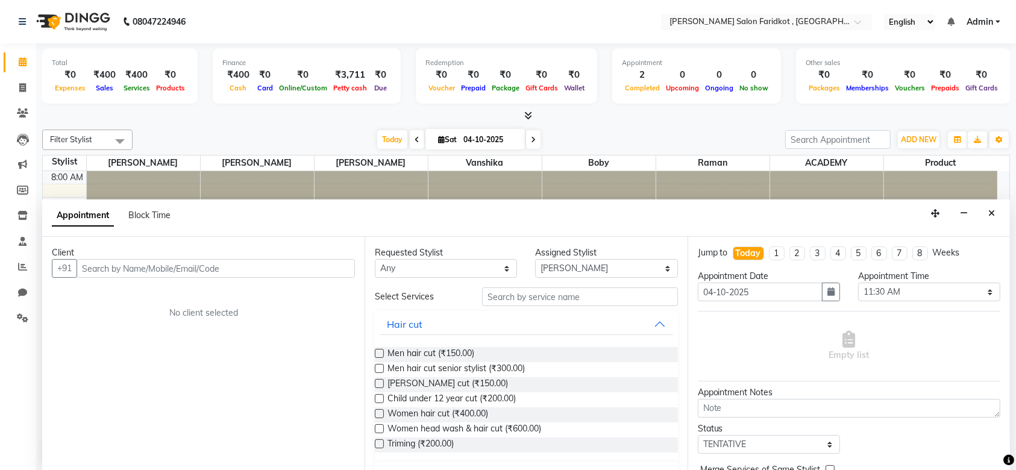
click at [245, 263] on input "text" at bounding box center [216, 268] width 278 height 19
type input "9988820153"
click at [327, 266] on span "Add Client" at bounding box center [330, 268] width 40 height 11
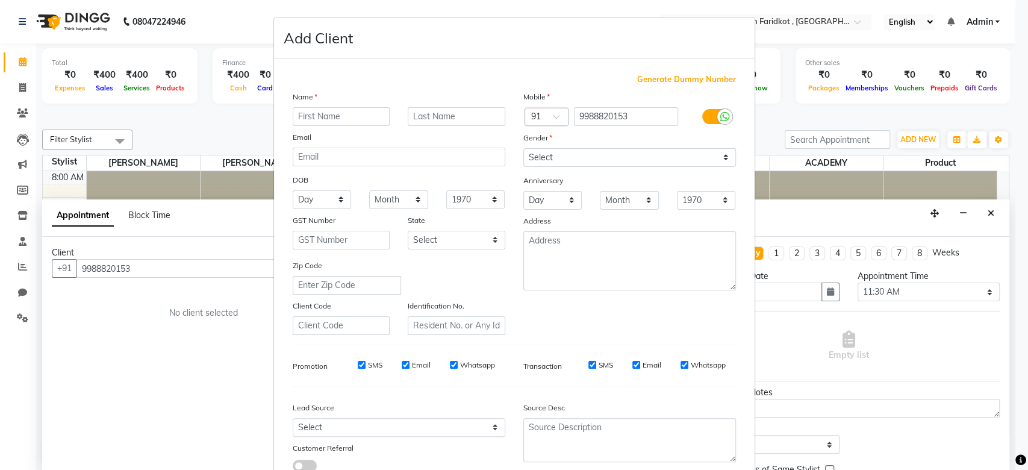
click at [323, 118] on input "text" at bounding box center [342, 116] width 98 height 19
type input "nanender"
click at [417, 117] on input "text" at bounding box center [457, 116] width 98 height 19
type input "pal kaur"
click at [542, 150] on select "Select [DEMOGRAPHIC_DATA] [DEMOGRAPHIC_DATA] Other Prefer Not To Say" at bounding box center [630, 157] width 213 height 19
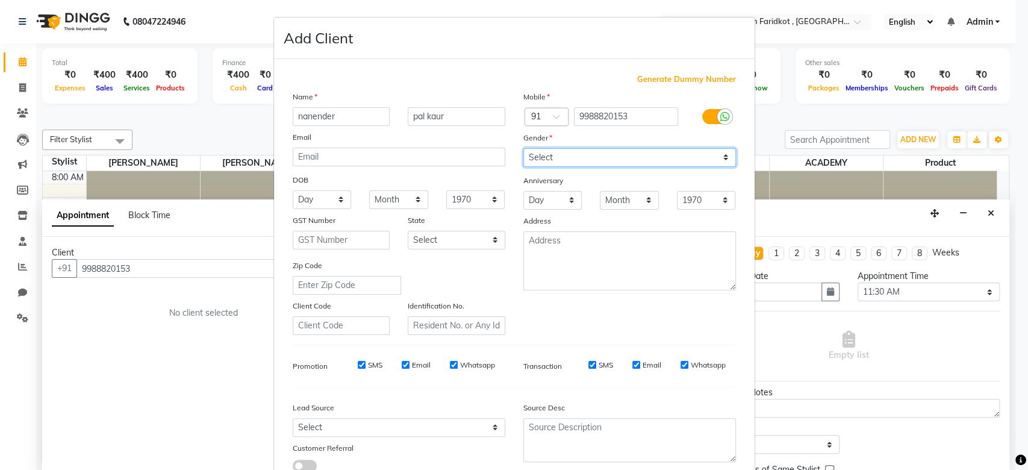
select select "[DEMOGRAPHIC_DATA]"
click at [524, 148] on select "Select [DEMOGRAPHIC_DATA] [DEMOGRAPHIC_DATA] Other Prefer Not To Say" at bounding box center [630, 157] width 213 height 19
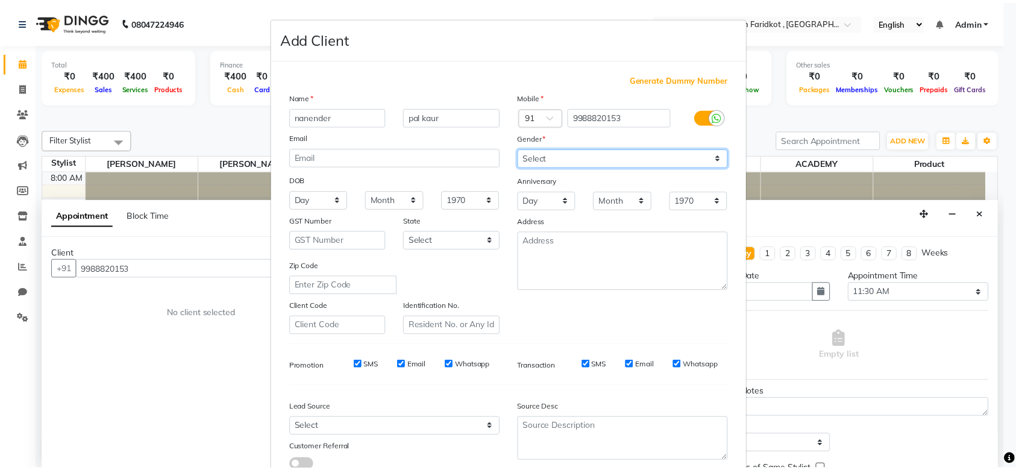
scroll to position [83, 0]
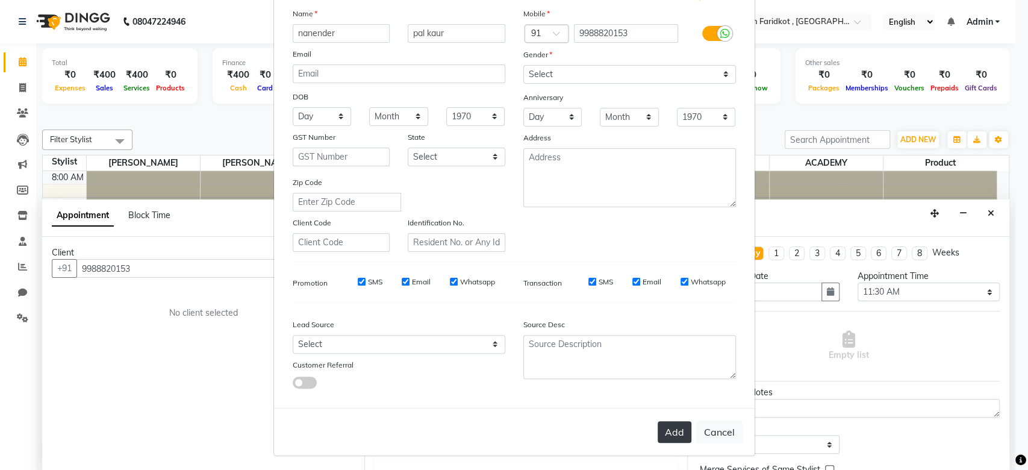
click at [675, 433] on button "Add" at bounding box center [675, 432] width 34 height 22
select select
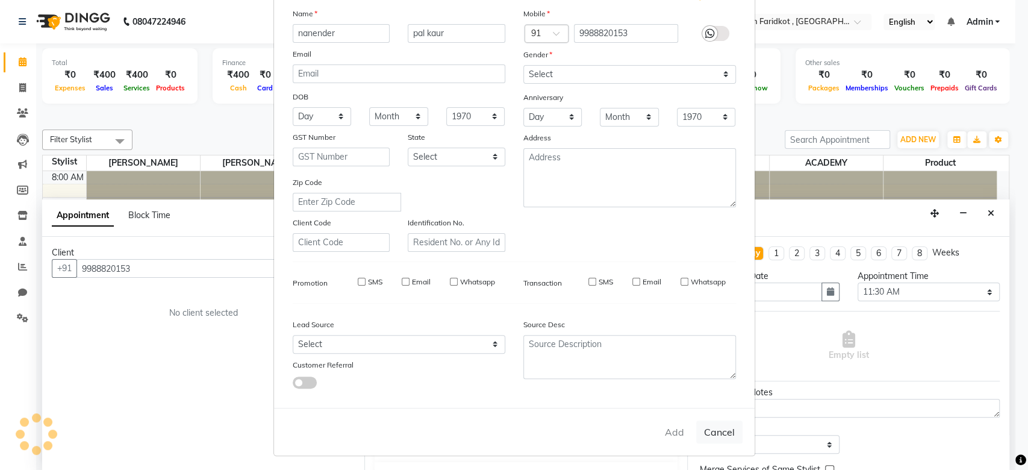
select select
checkbox input "false"
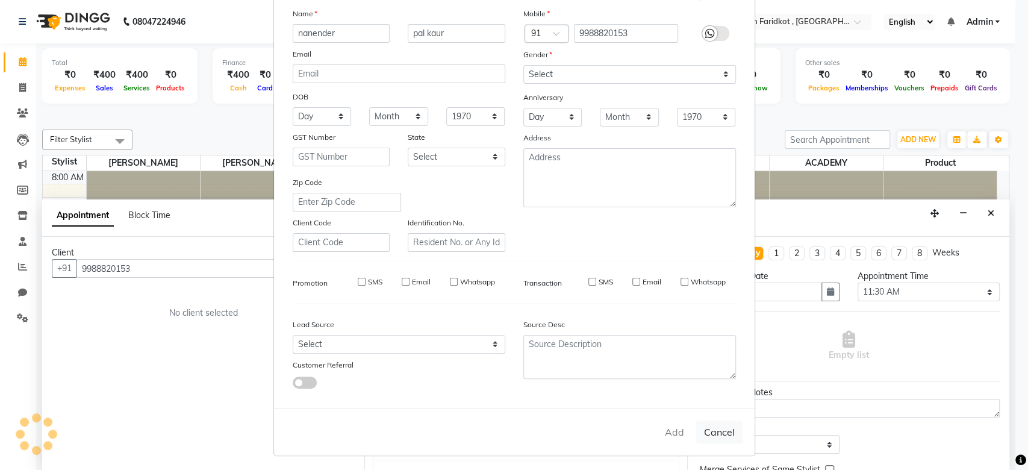
checkbox input "false"
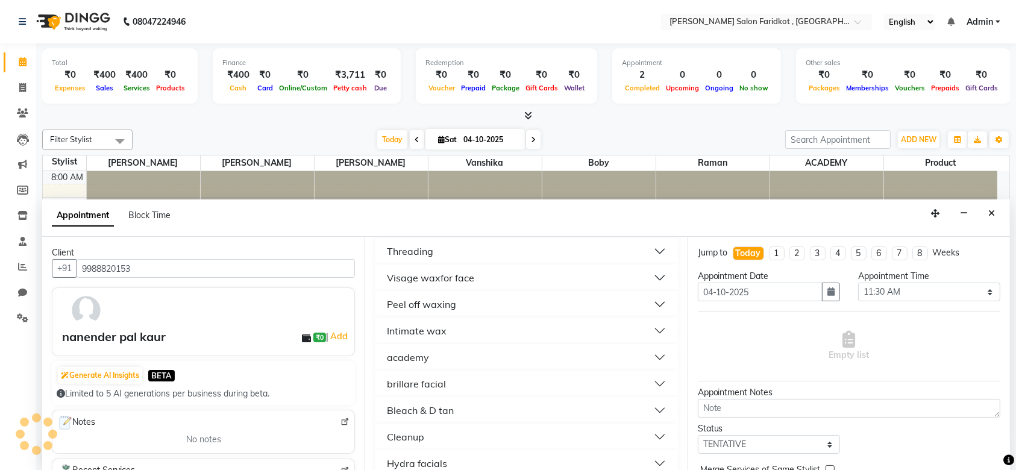
scroll to position [648, 0]
click at [424, 302] on div "Threading" at bounding box center [410, 304] width 46 height 14
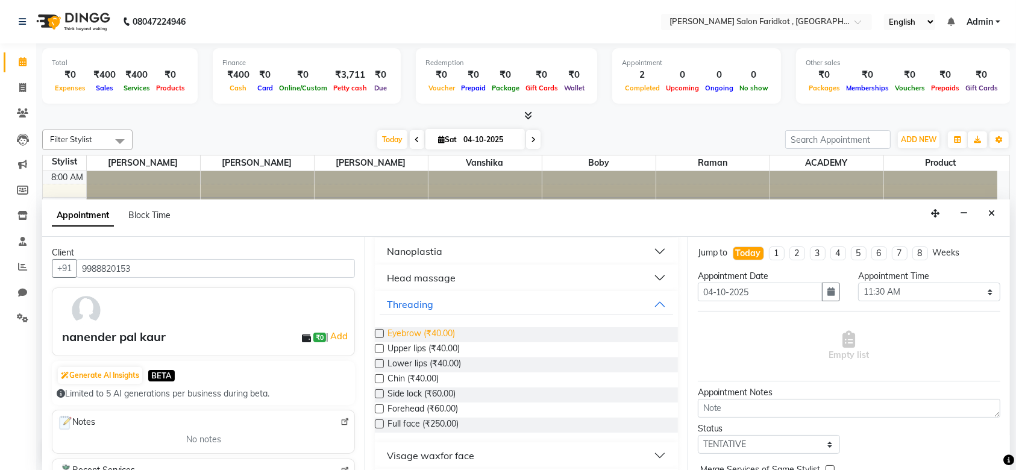
click at [406, 328] on span "Eyebrow (₹40.00)" at bounding box center [420, 334] width 67 height 15
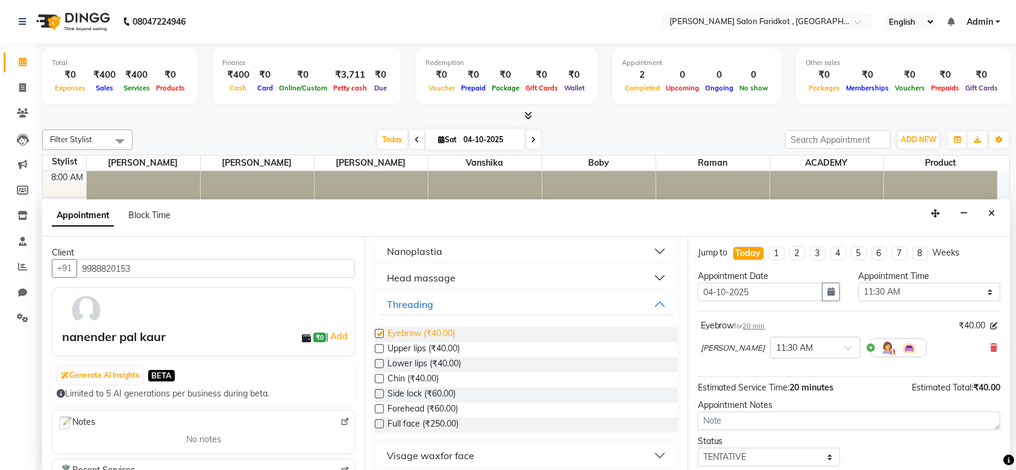
checkbox input "false"
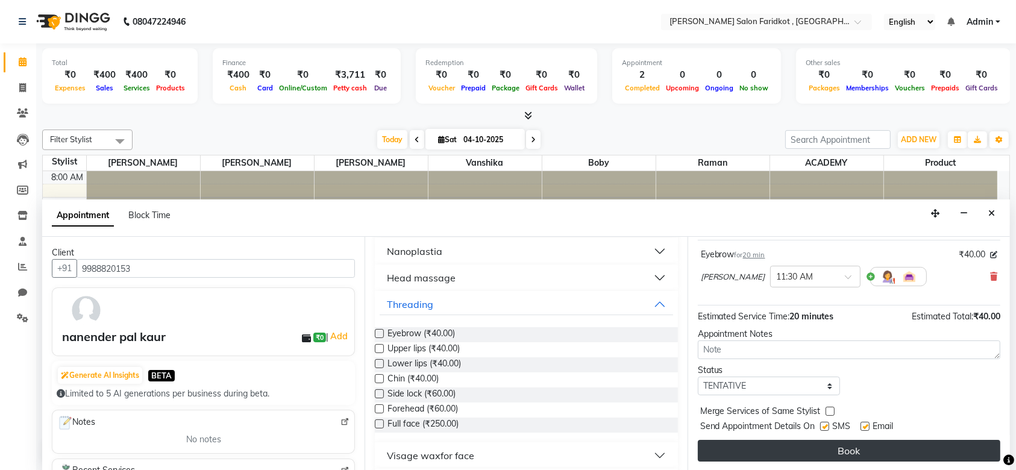
click at [800, 448] on button "Book" at bounding box center [849, 451] width 302 height 22
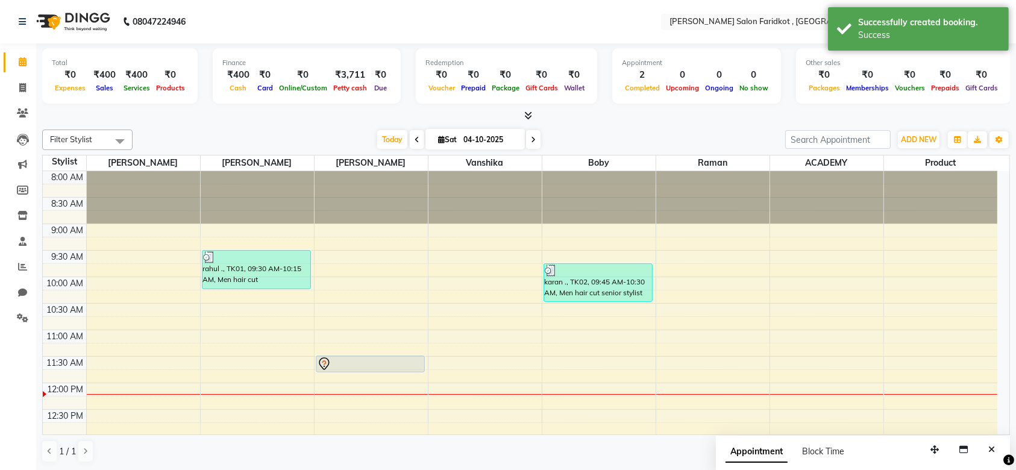
click at [404, 366] on div at bounding box center [370, 364] width 107 height 14
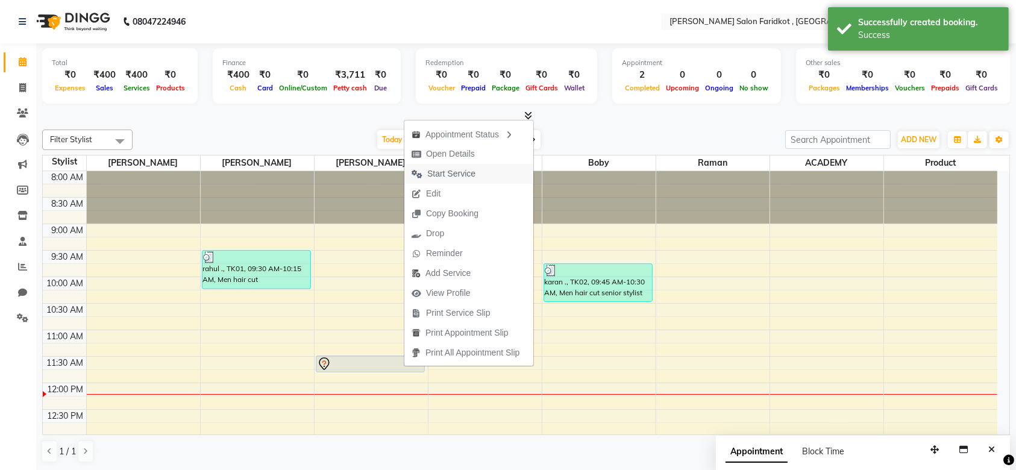
click at [457, 175] on span "Start Service" at bounding box center [451, 173] width 48 height 13
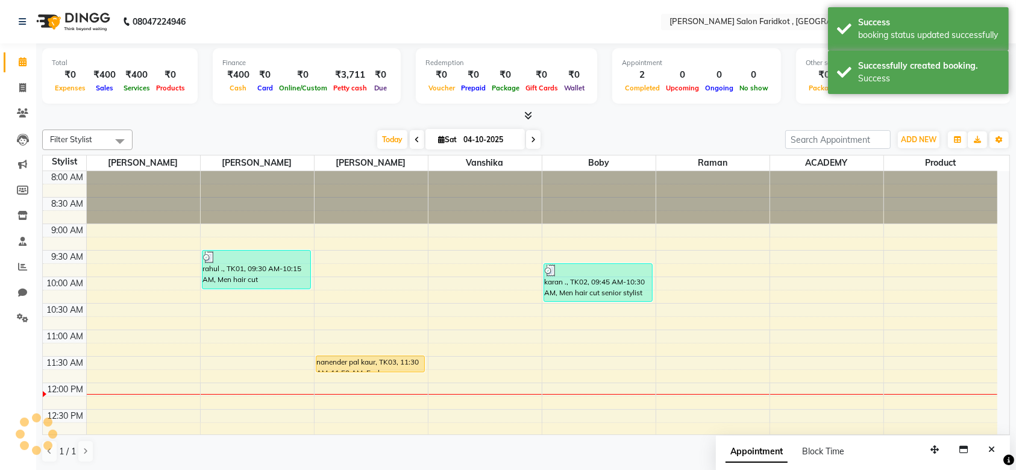
click at [353, 360] on div "nanender pal kaur, TK03, 11:30 AM-11:50 AM, Eyebrow" at bounding box center [370, 364] width 108 height 16
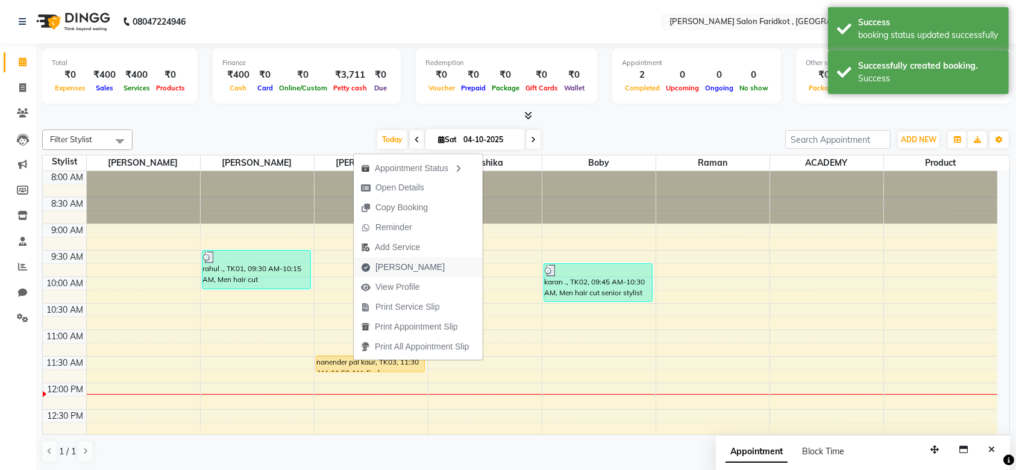
click at [395, 267] on span "[PERSON_NAME]" at bounding box center [409, 267] width 69 height 13
select select "service"
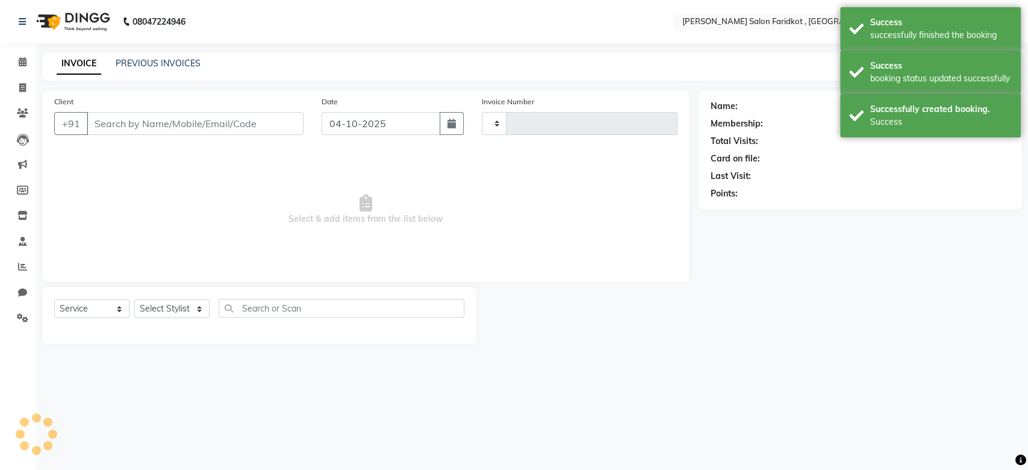
type input "0342"
select select "8789"
type input "9988820153"
select select "89534"
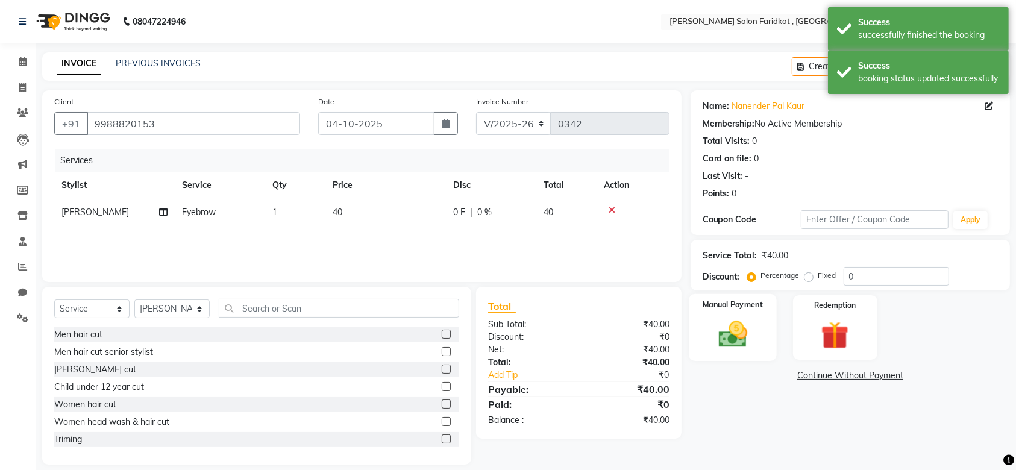
click at [735, 334] on img at bounding box center [732, 333] width 47 height 33
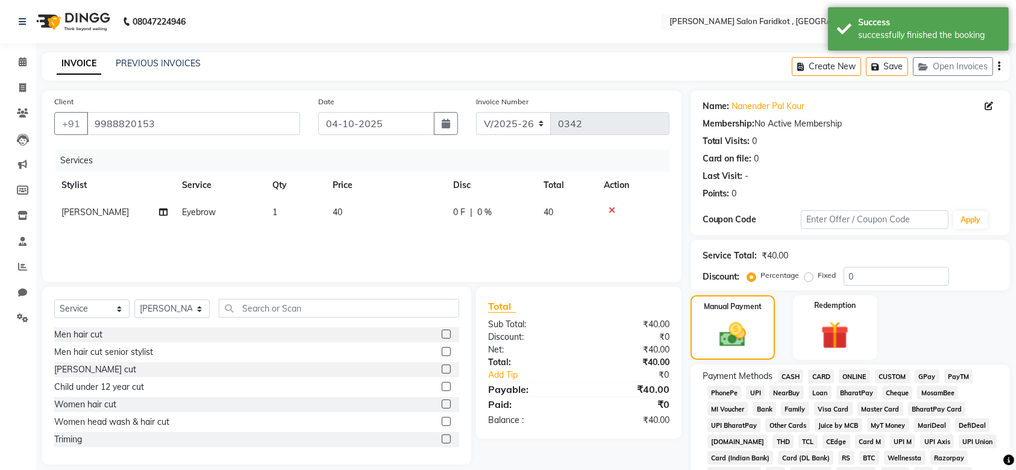
click at [793, 377] on span "CASH" at bounding box center [791, 376] width 26 height 14
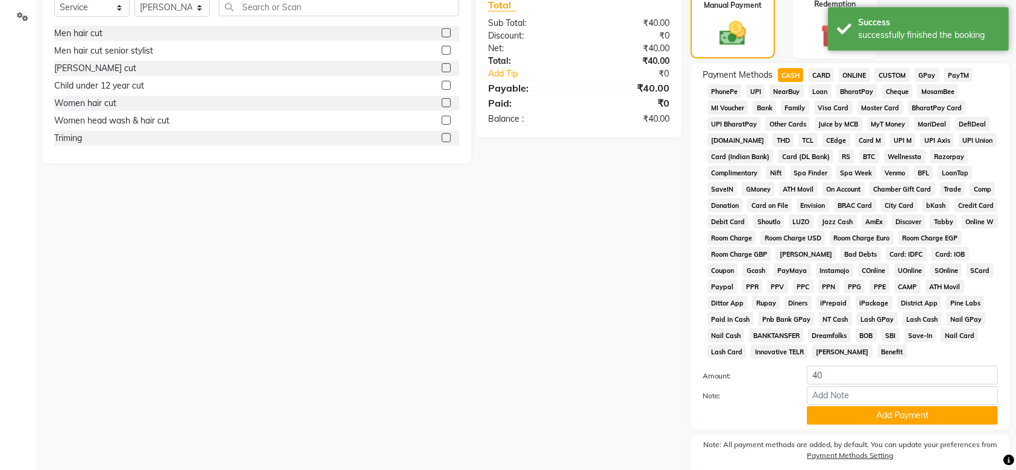
scroll to position [349, 0]
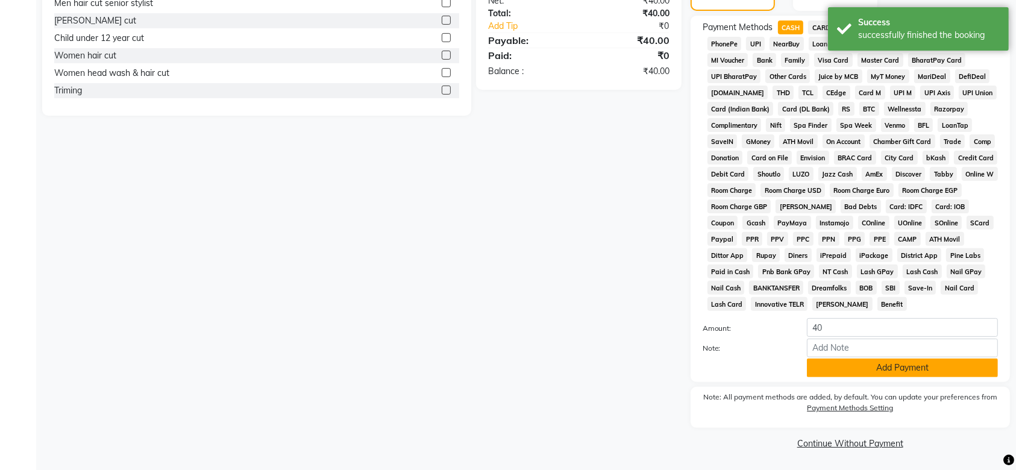
click at [839, 365] on button "Add Payment" at bounding box center [902, 367] width 191 height 19
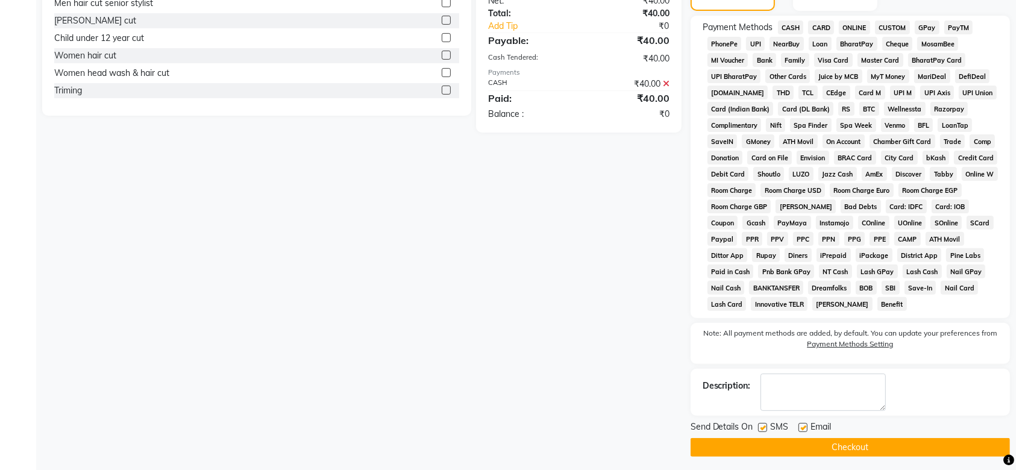
click at [822, 447] on button "Checkout" at bounding box center [849, 447] width 319 height 19
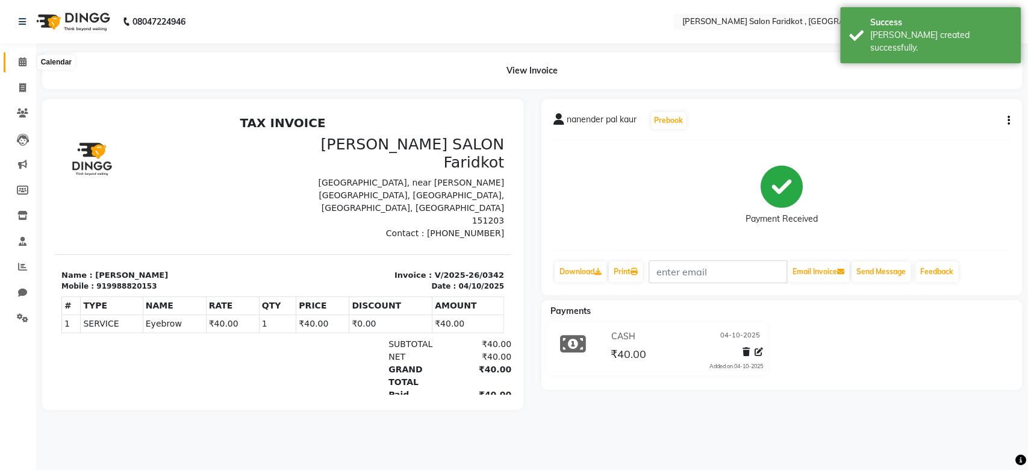
click at [24, 66] on icon at bounding box center [23, 61] width 8 height 9
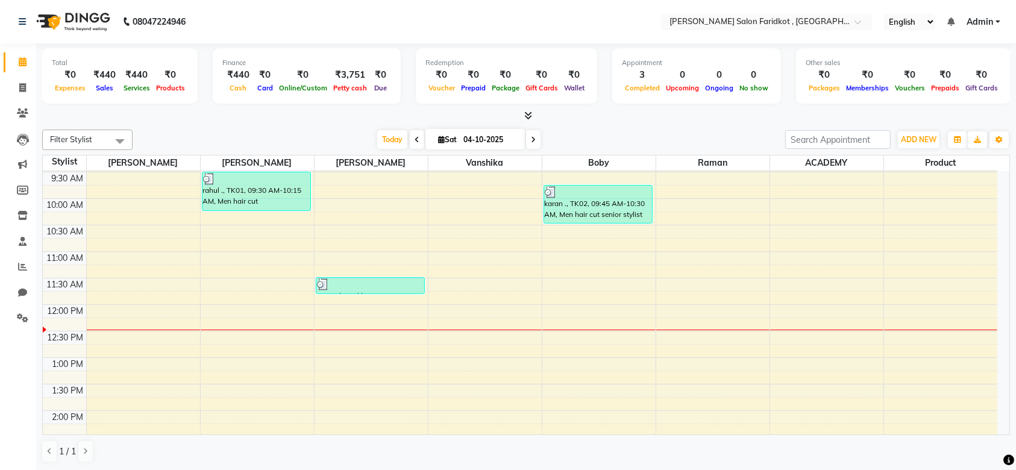
scroll to position [78, 0]
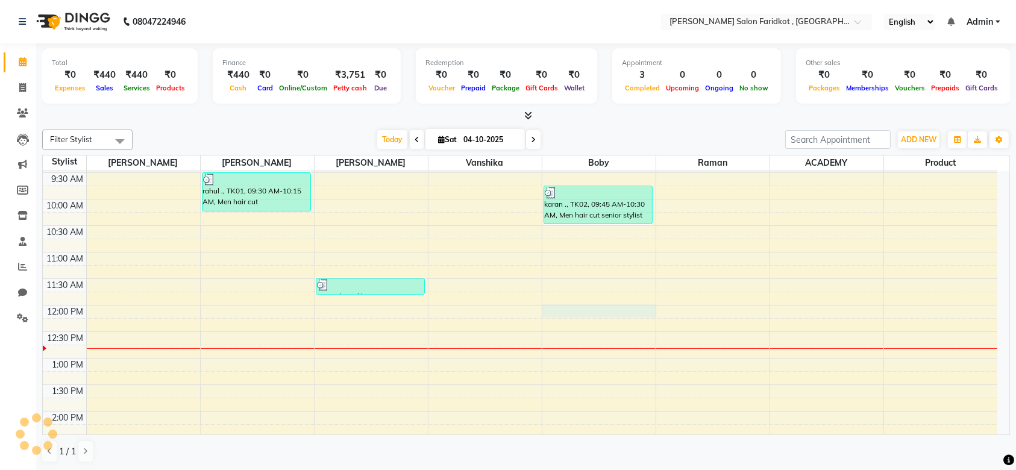
click at [615, 313] on div "8:00 AM 8:30 AM 9:00 AM 9:30 AM 10:00 AM 10:30 AM 11:00 AM 11:30 AM 12:00 PM 12…" at bounding box center [520, 437] width 954 height 689
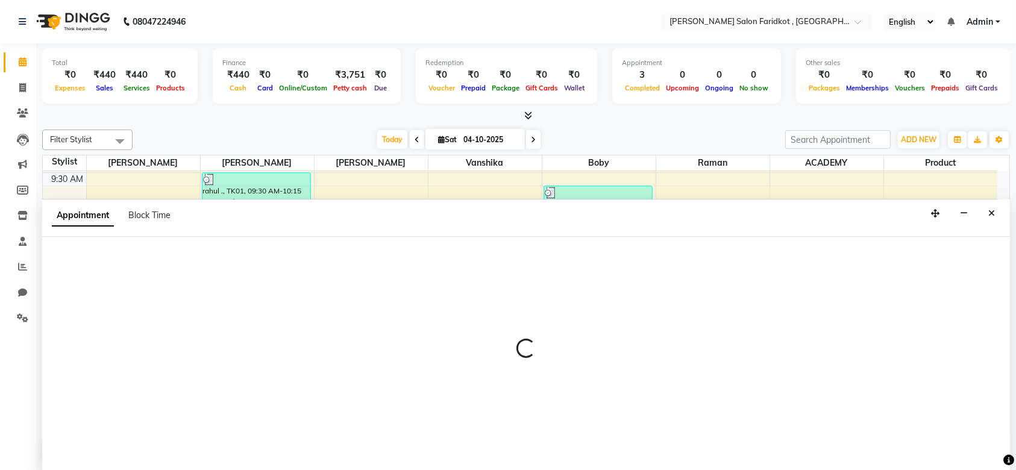
scroll to position [0, 0]
select select "89536"
select select "720"
select select "tentative"
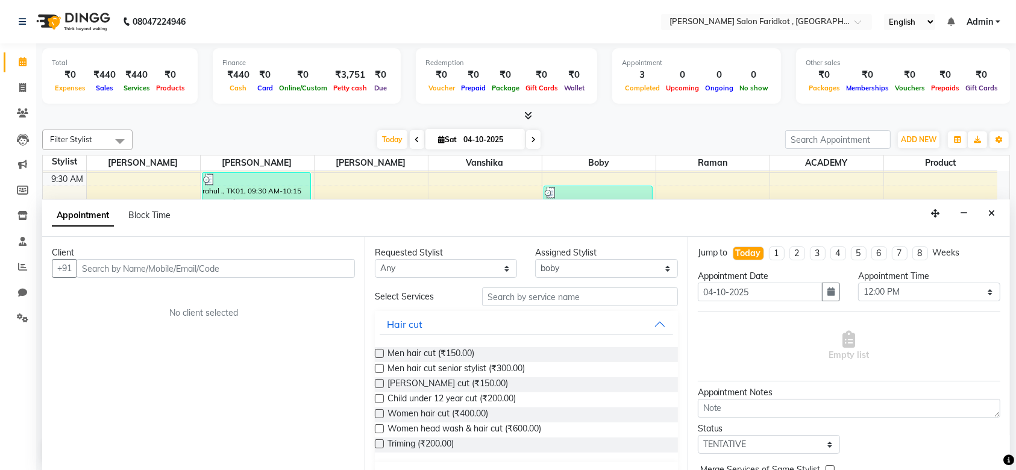
click at [287, 269] on input "text" at bounding box center [216, 268] width 278 height 19
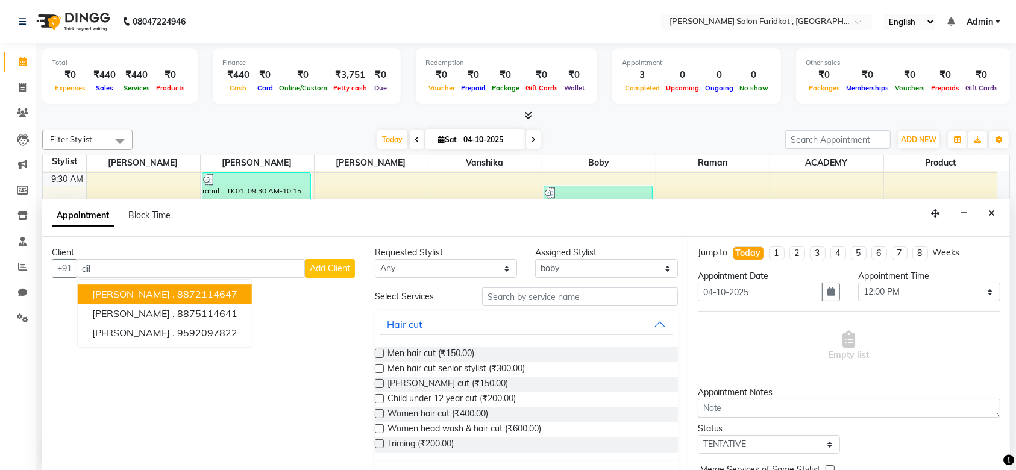
click at [177, 293] on ngb-highlight "8872114647" at bounding box center [207, 295] width 60 height 12
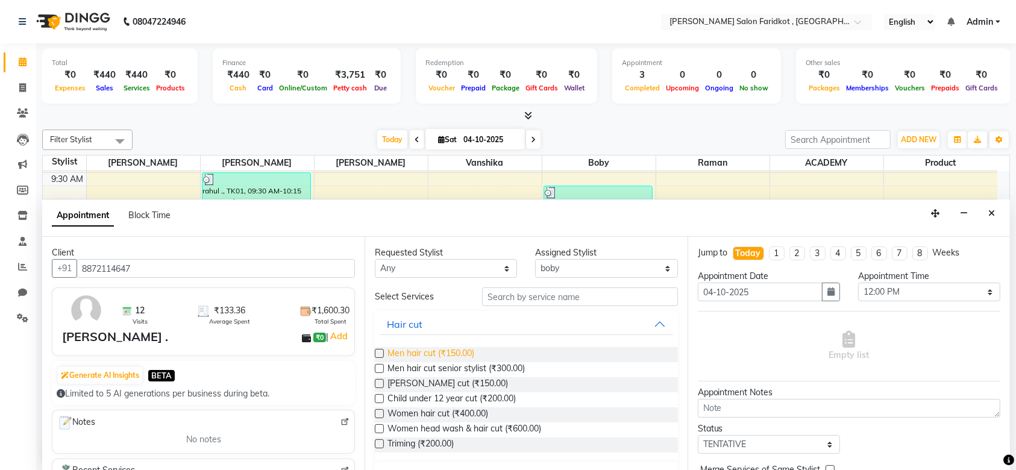
type input "8872114647"
click at [397, 354] on span "Men hair cut (₹150.00)" at bounding box center [430, 354] width 87 height 15
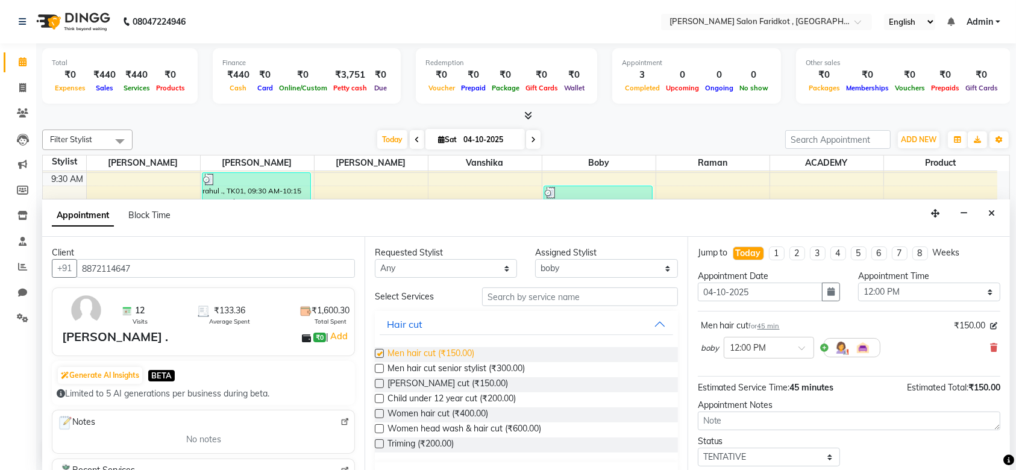
checkbox input "false"
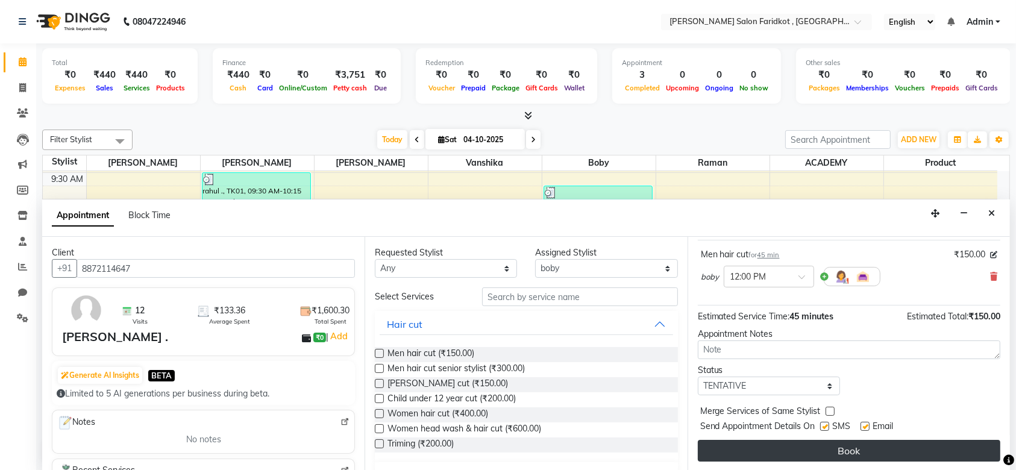
click at [806, 449] on button "Book" at bounding box center [849, 451] width 302 height 22
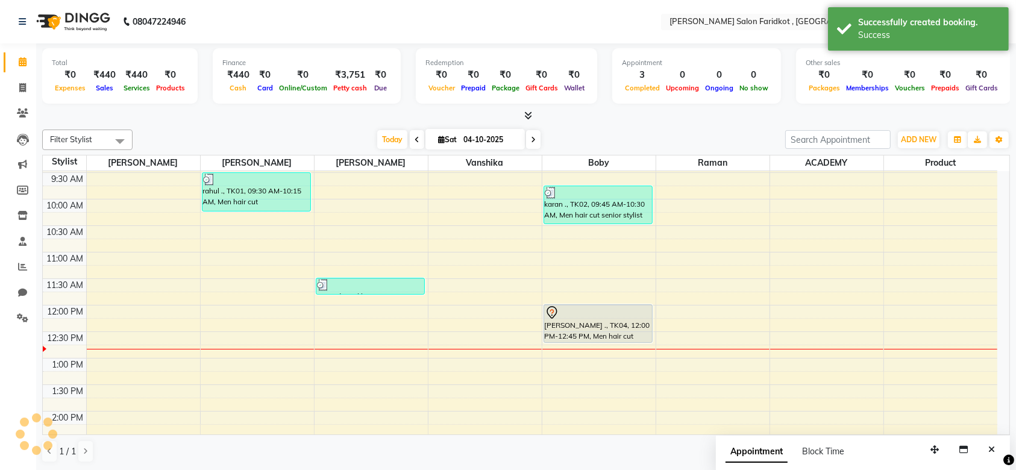
scroll to position [0, 0]
click at [598, 328] on div "[PERSON_NAME] ., TK04, 12:00 PM-12:45 PM, Men hair cut" at bounding box center [598, 323] width 108 height 37
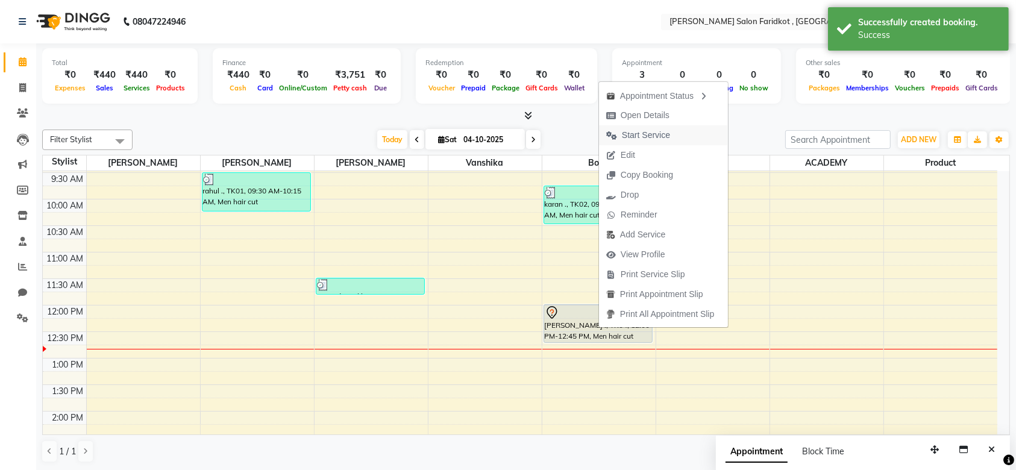
click at [635, 133] on span "Start Service" at bounding box center [646, 135] width 48 height 13
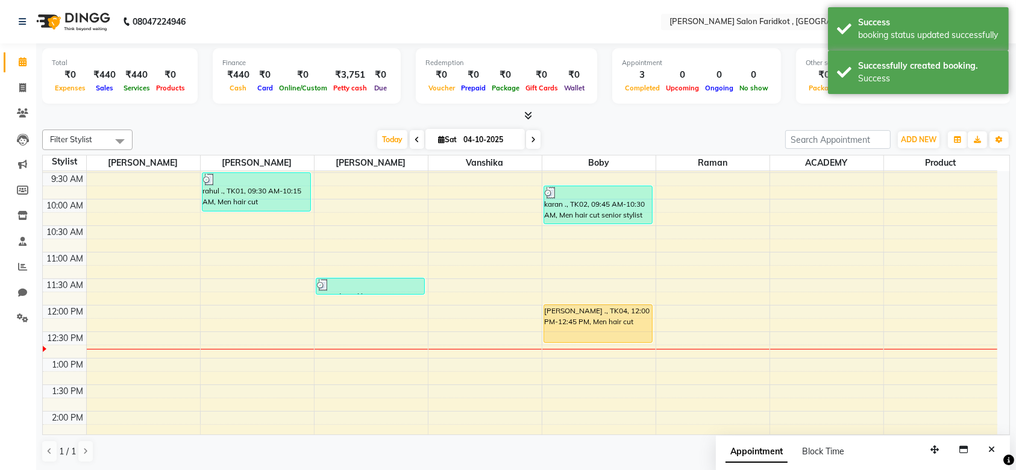
click at [592, 313] on div "[PERSON_NAME] ., TK04, 12:00 PM-12:45 PM, Men hair cut" at bounding box center [598, 323] width 108 height 37
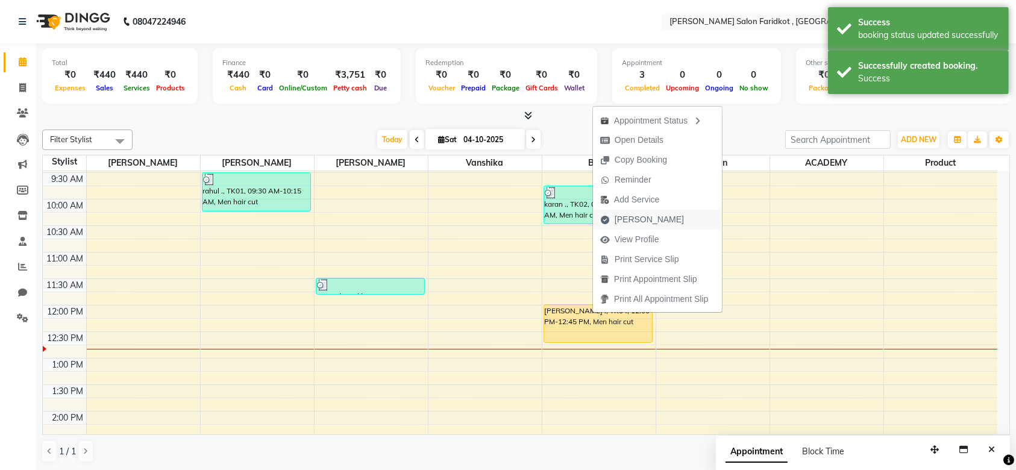
click at [631, 222] on span "[PERSON_NAME]" at bounding box center [648, 219] width 69 height 13
select select "service"
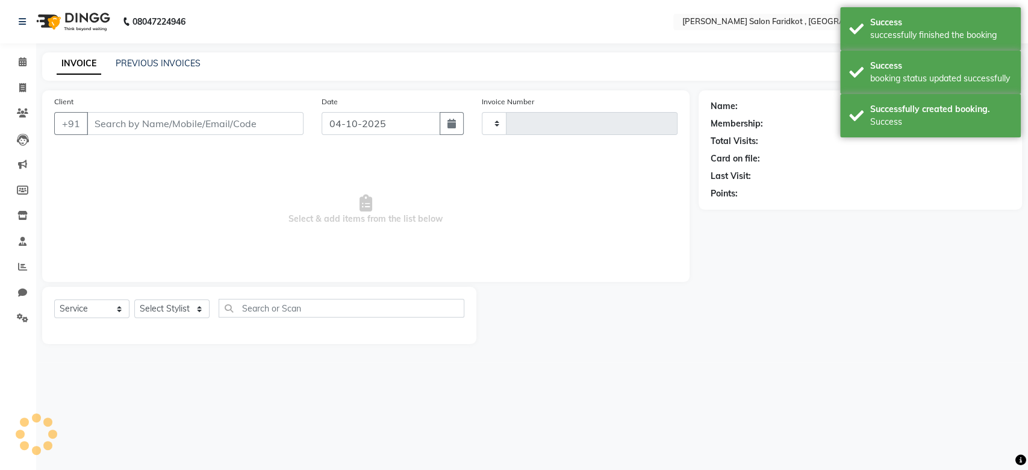
type input "0343"
select select "8789"
type input "8872114647"
select select "89536"
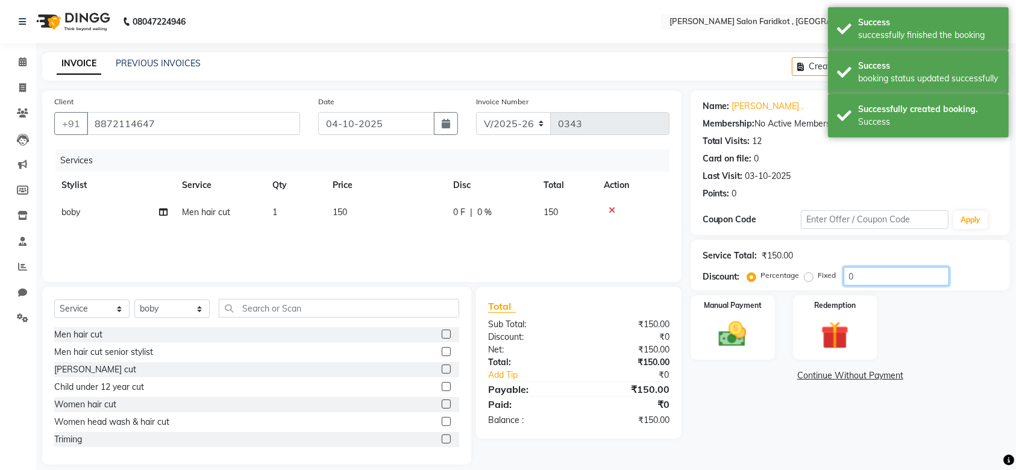
click at [854, 275] on input "0" at bounding box center [895, 276] width 105 height 19
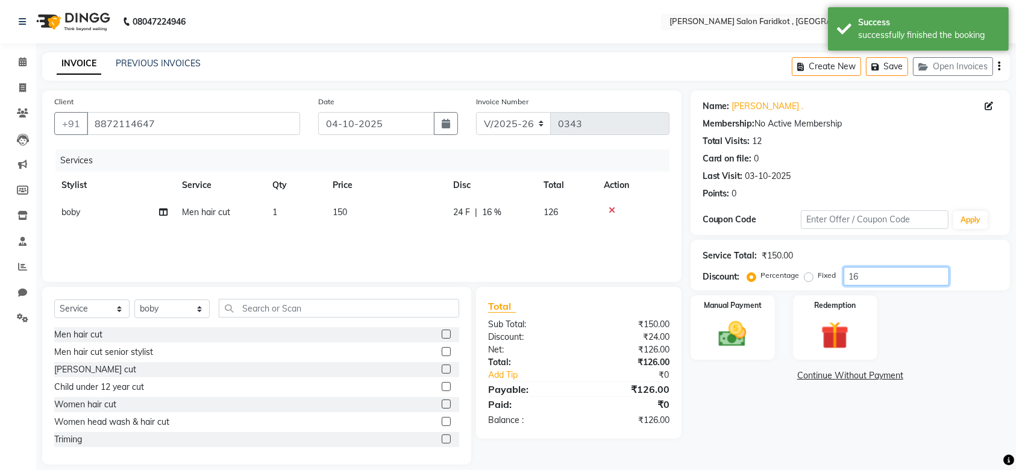
type input "1"
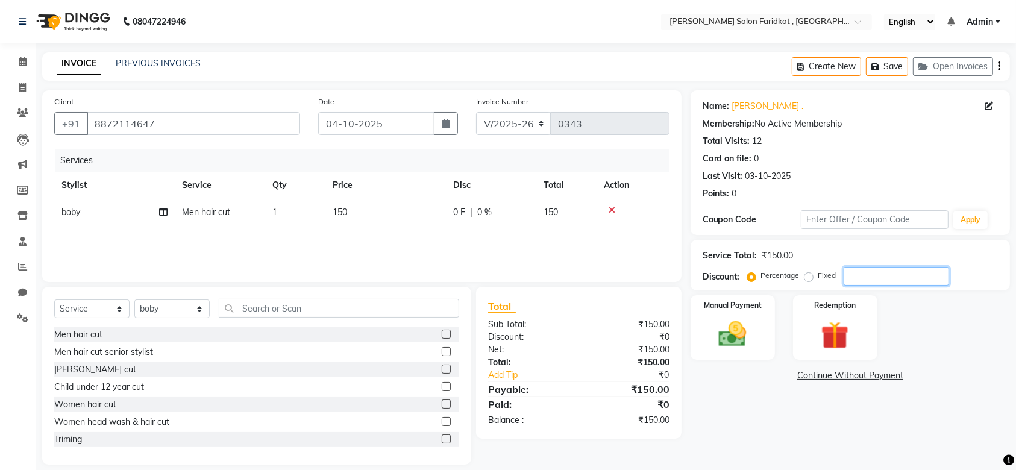
type input "3"
type input "2"
type input "33.3"
click at [761, 316] on div "Manual Payment" at bounding box center [733, 327] width 88 height 67
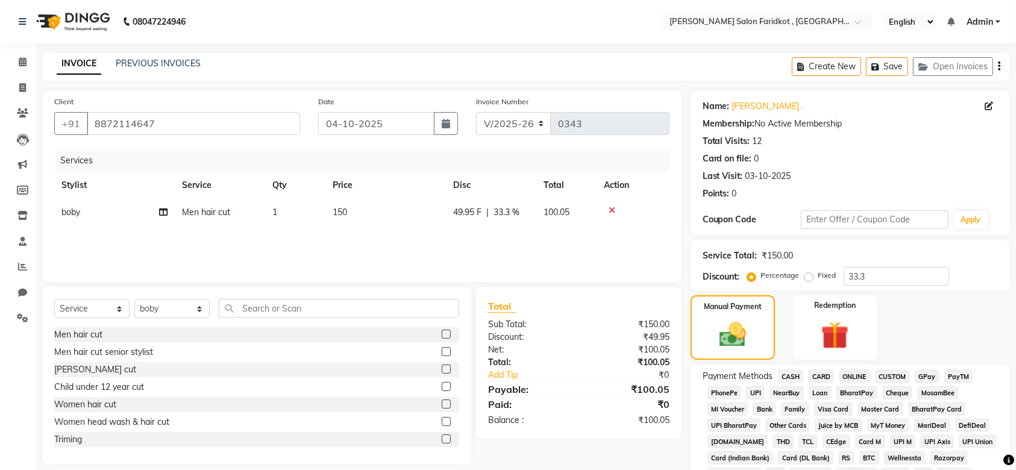
click at [793, 376] on span "CASH" at bounding box center [791, 376] width 26 height 14
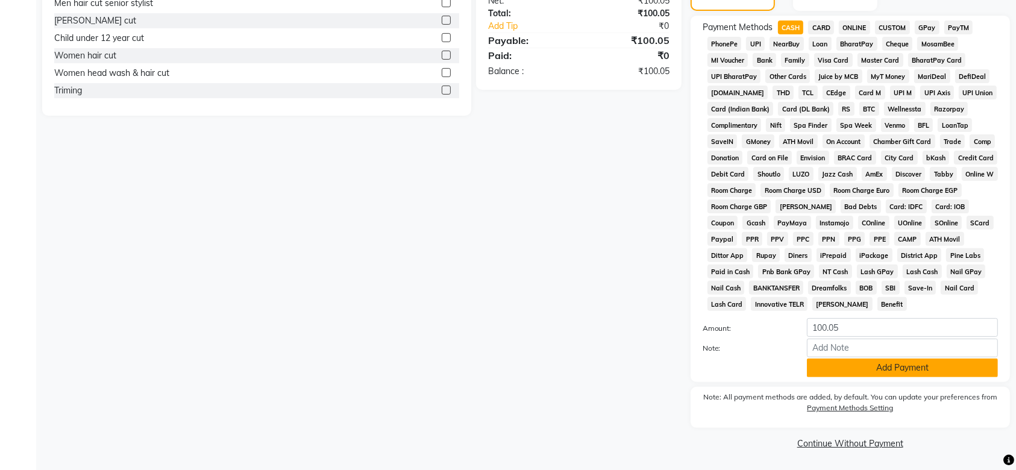
click at [843, 368] on button "Add Payment" at bounding box center [902, 367] width 191 height 19
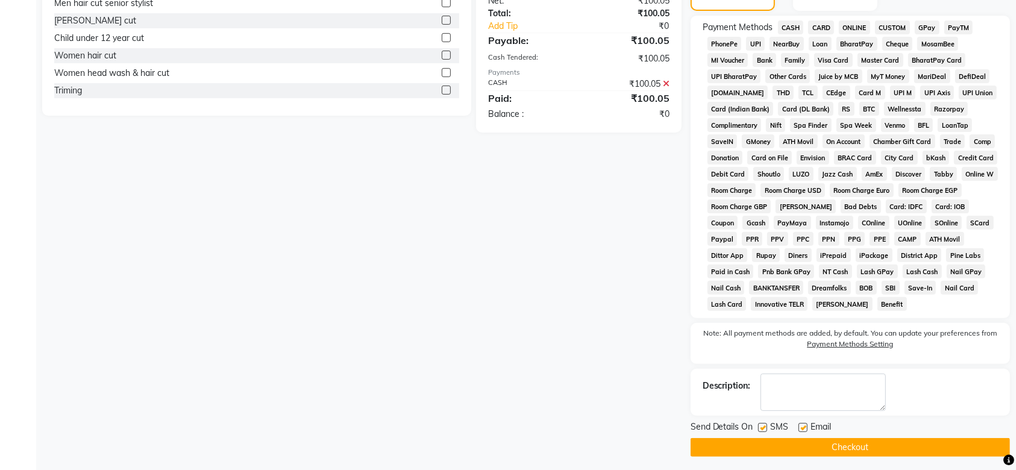
scroll to position [353, 0]
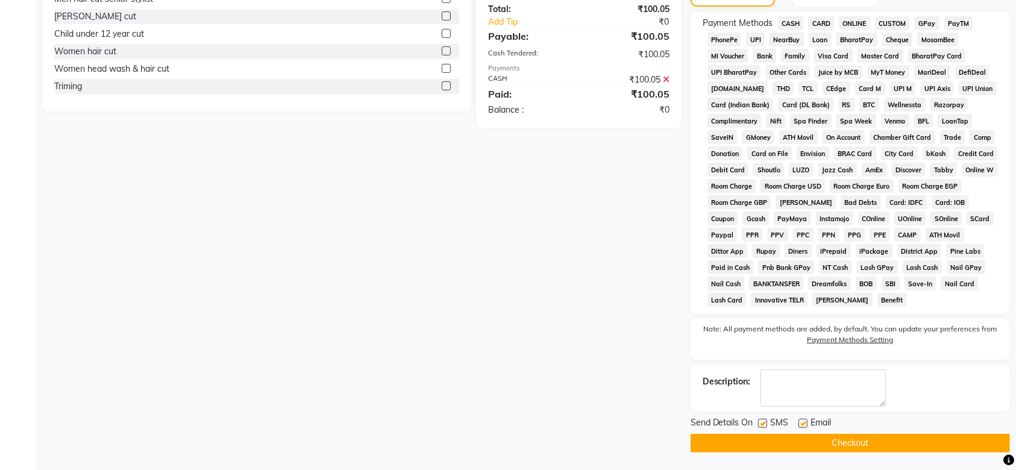
click at [839, 439] on button "Checkout" at bounding box center [849, 443] width 319 height 19
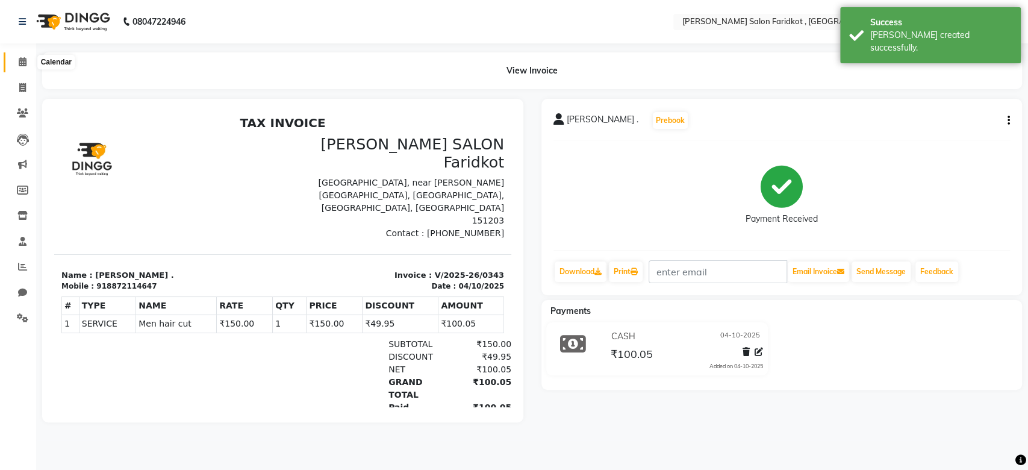
click at [20, 65] on icon at bounding box center [23, 61] width 8 height 9
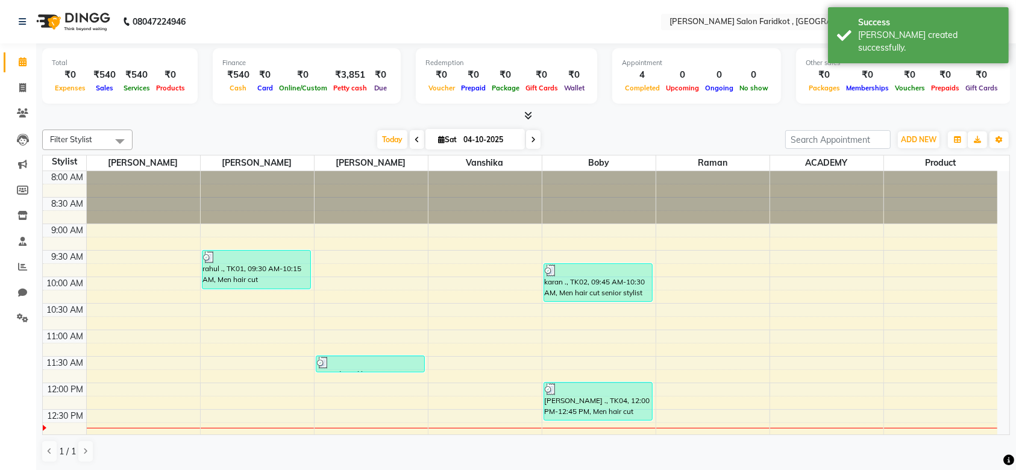
scroll to position [1, 0]
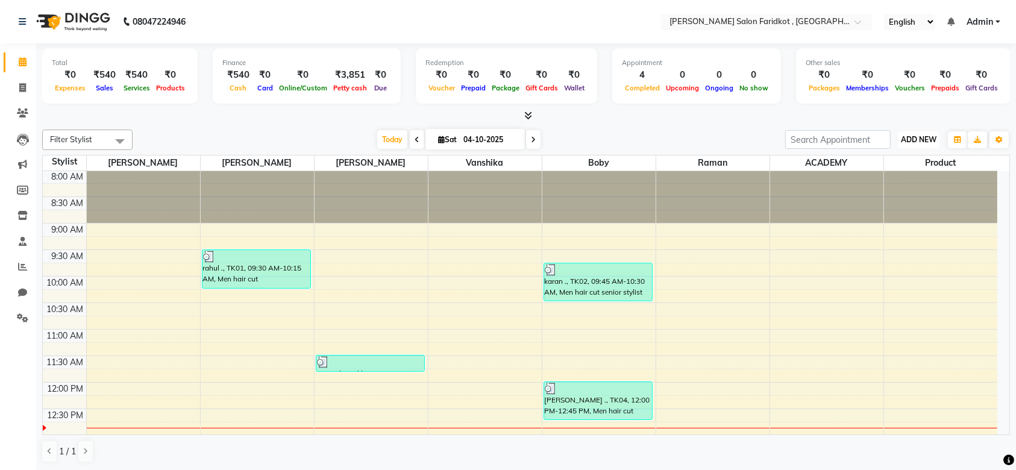
click at [919, 139] on span "ADD NEW" at bounding box center [919, 139] width 36 height 9
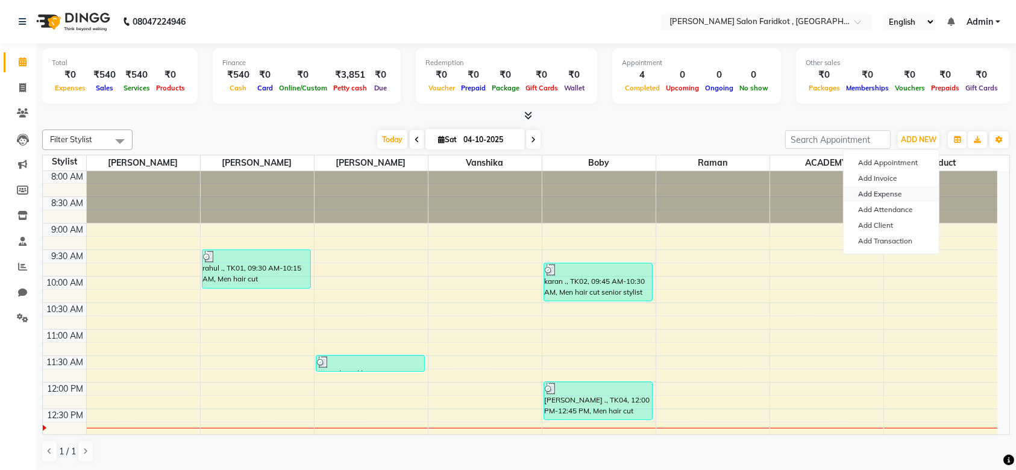
click at [884, 193] on link "Add Expense" at bounding box center [890, 194] width 95 height 16
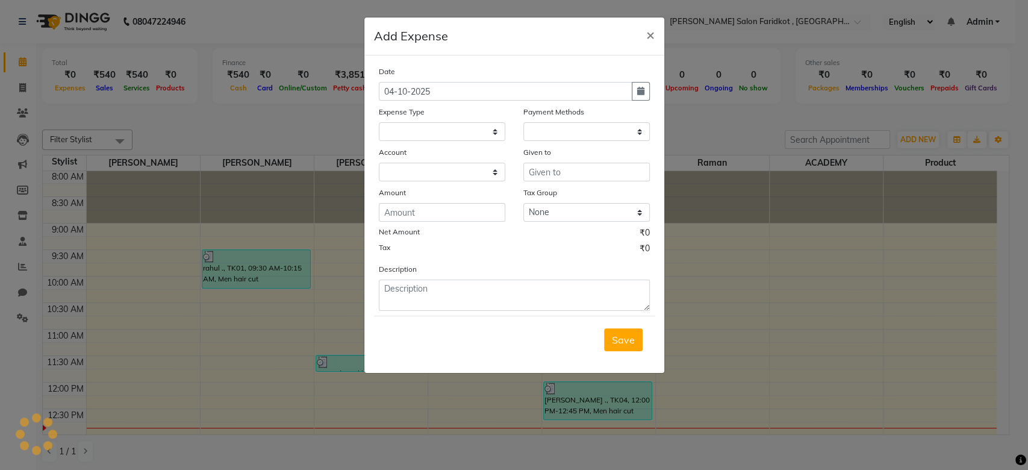
select select "1"
select select "8097"
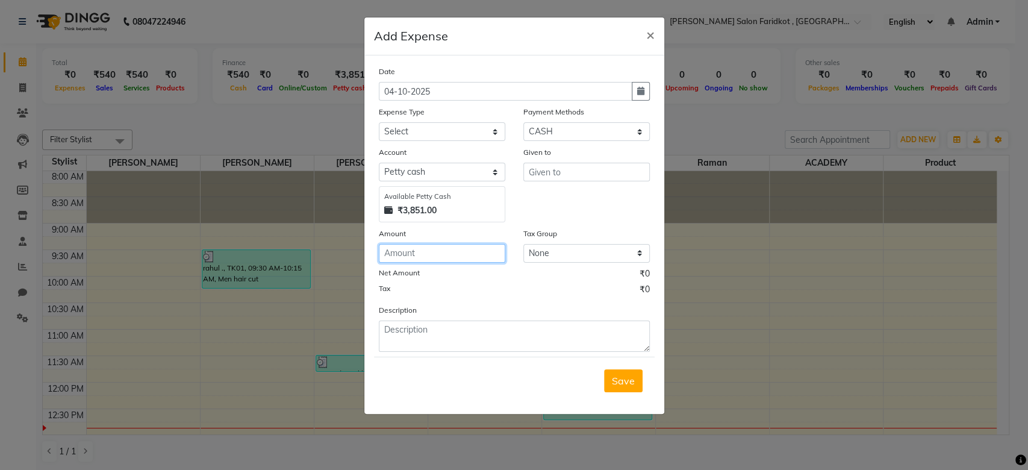
click at [446, 248] on input "number" at bounding box center [442, 253] width 127 height 19
type input "500"
click at [570, 175] on input "text" at bounding box center [587, 172] width 127 height 19
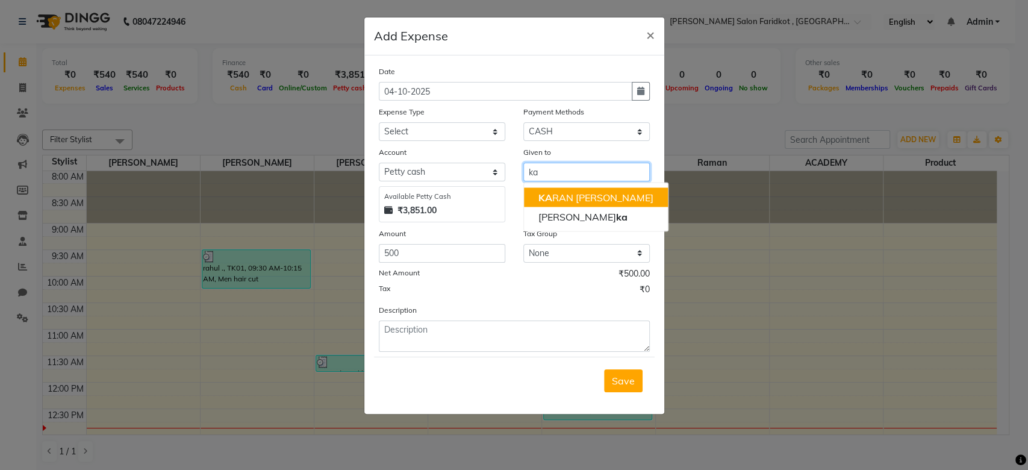
click at [558, 192] on ngb-highlight "KA RAN [PERSON_NAME]" at bounding box center [596, 197] width 115 height 12
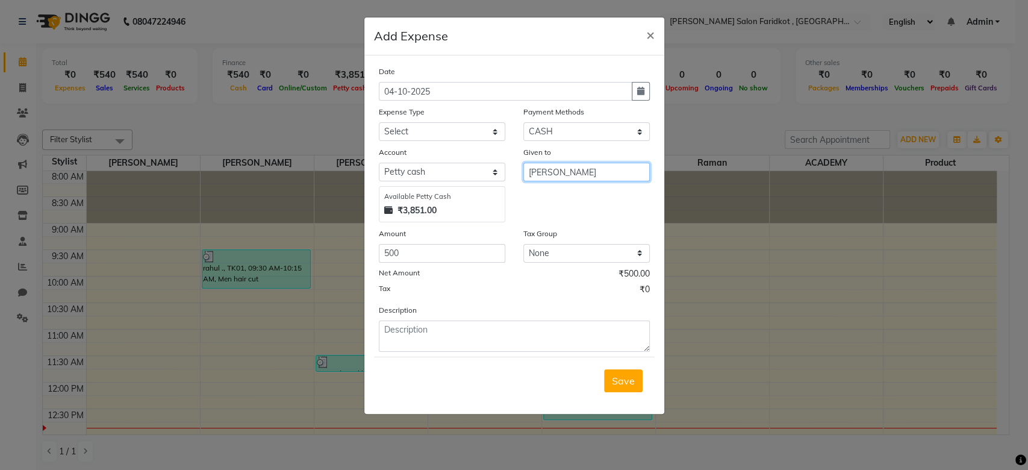
type input "[PERSON_NAME]"
click at [495, 130] on select "Select Advance Salary Bank charges Car maintenance Cash transfer to bank Cash t…" at bounding box center [442, 131] width 127 height 19
select select "10"
click at [379, 122] on select "Select Advance Salary Bank charges Car maintenance Cash transfer to bank Cash t…" at bounding box center [442, 131] width 127 height 19
click at [443, 327] on textarea at bounding box center [514, 335] width 271 height 31
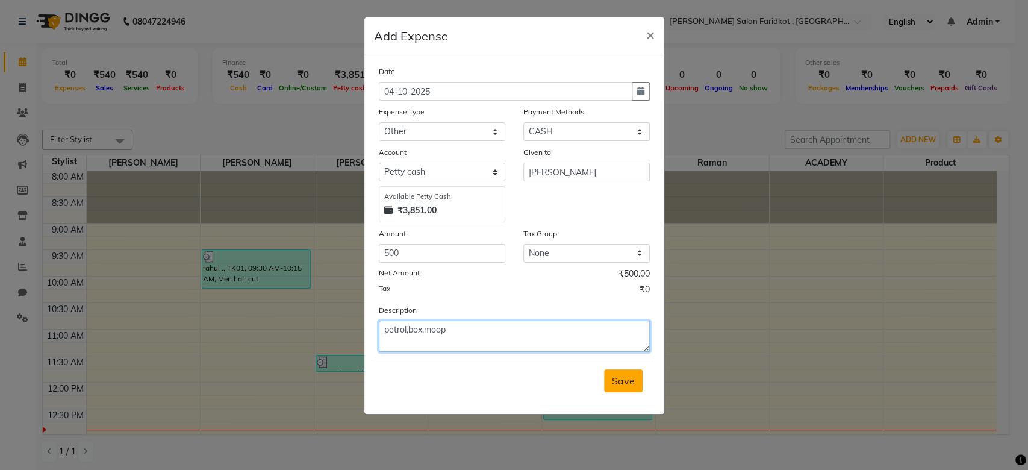
type textarea "petrol,box,moop"
click at [617, 383] on span "Save" at bounding box center [623, 381] width 23 height 12
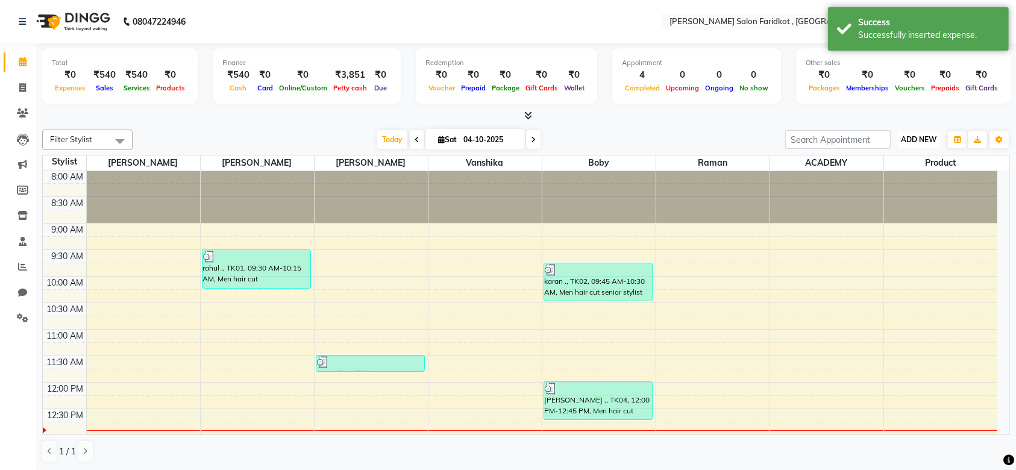
click at [915, 142] on span "ADD NEW" at bounding box center [919, 139] width 36 height 9
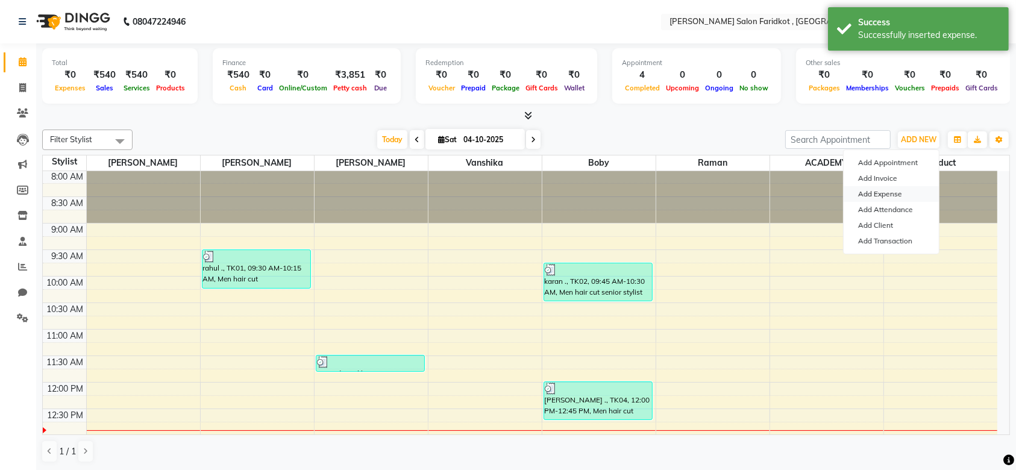
click at [882, 197] on link "Add Expense" at bounding box center [890, 194] width 95 height 16
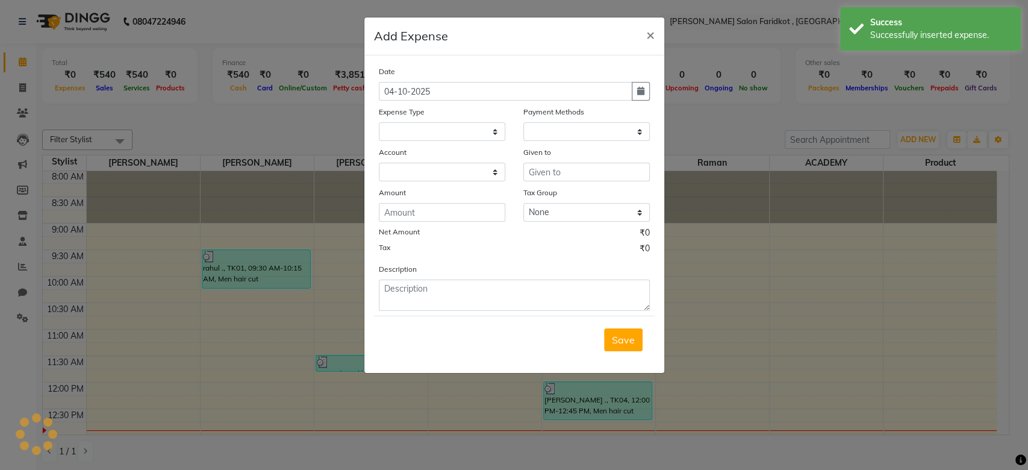
select select "1"
select select "8097"
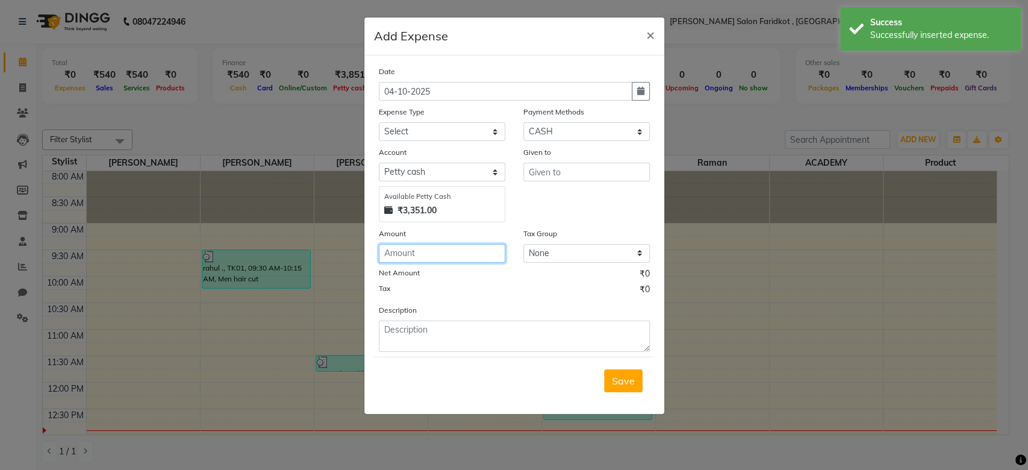
click at [422, 253] on input "number" at bounding box center [442, 253] width 127 height 19
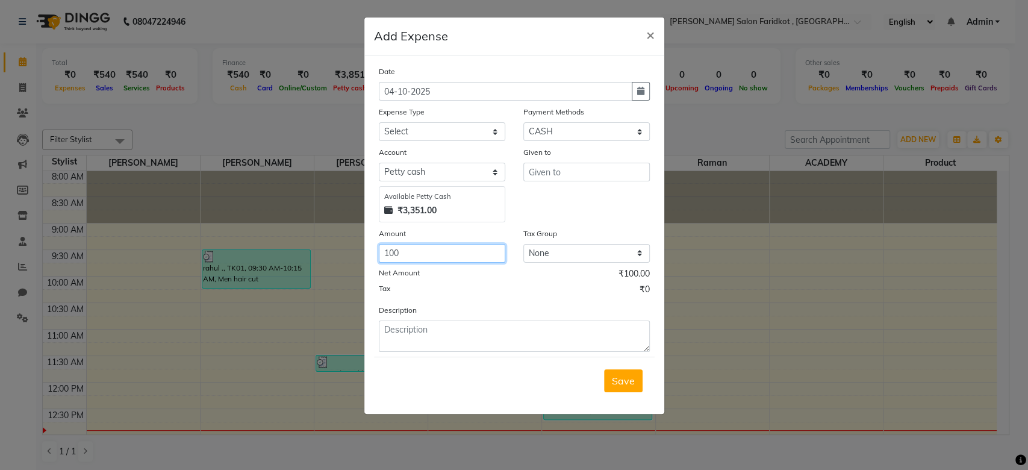
type input "100"
click at [561, 171] on input "text" at bounding box center [587, 172] width 127 height 19
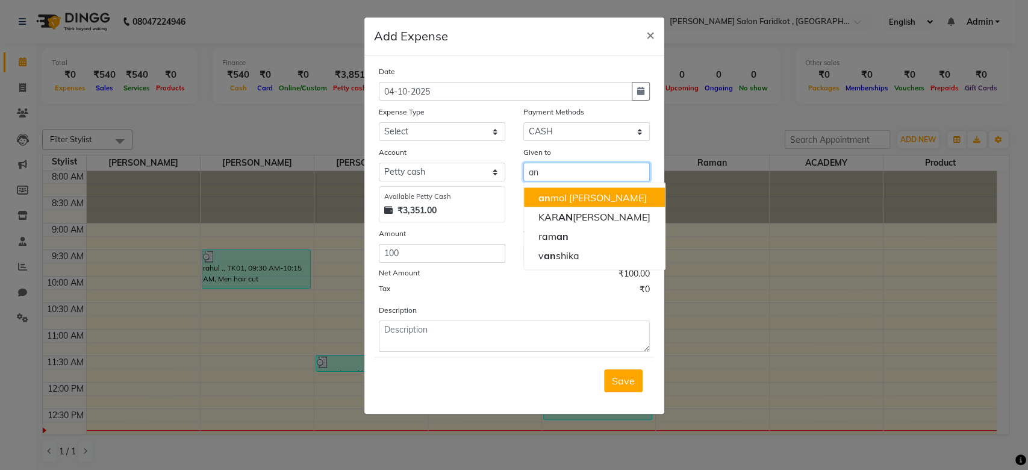
click at [553, 195] on ngb-highlight "an mol [PERSON_NAME]" at bounding box center [593, 197] width 108 height 12
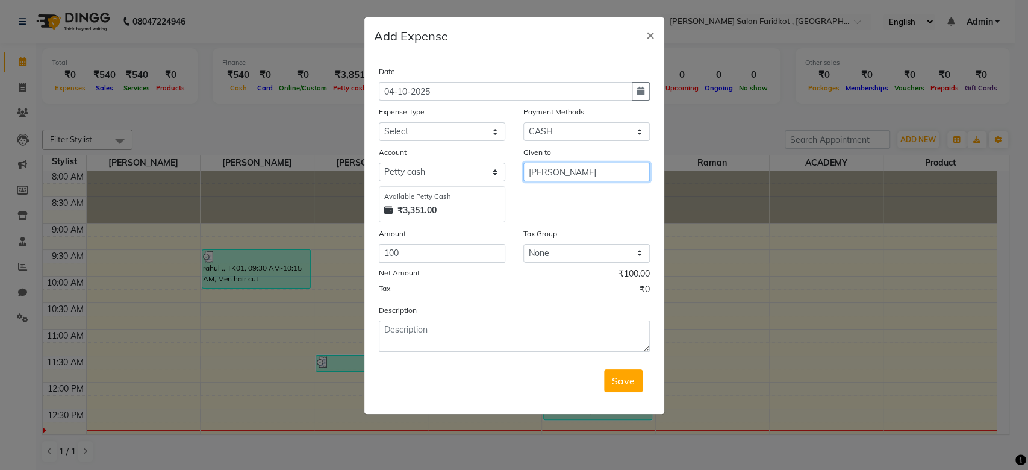
type input "[PERSON_NAME]"
click at [499, 128] on select "Select Advance Salary Bank charges Car maintenance Cash transfer to bank Cash t…" at bounding box center [442, 131] width 127 height 19
select select "18"
click at [379, 122] on select "Select Advance Salary Bank charges Car maintenance Cash transfer to bank Cash t…" at bounding box center [442, 131] width 127 height 19
click at [429, 328] on textarea at bounding box center [514, 335] width 271 height 31
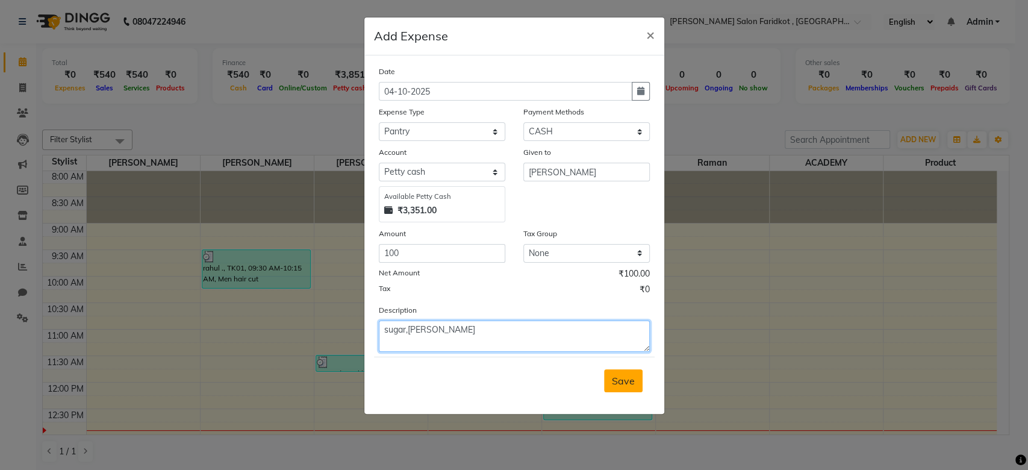
type textarea "sugar,[PERSON_NAME]"
click at [620, 380] on span "Save" at bounding box center [623, 381] width 23 height 12
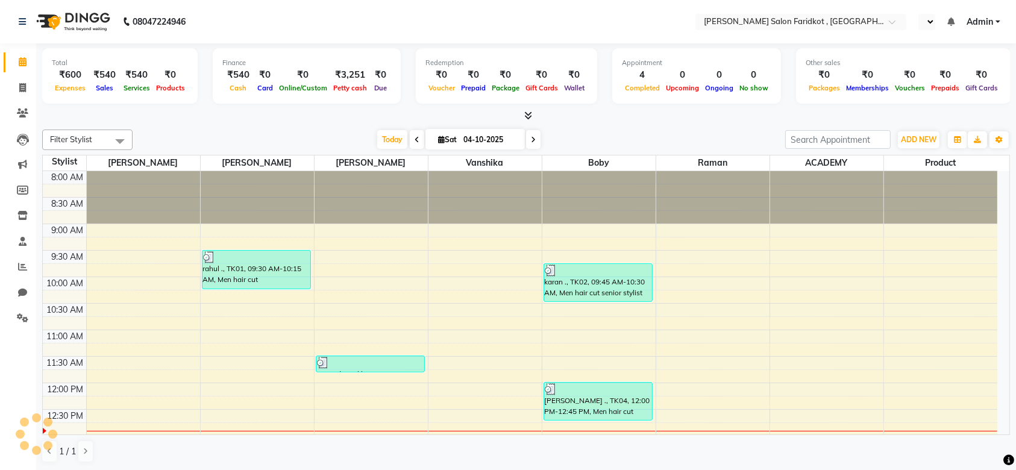
select select "en"
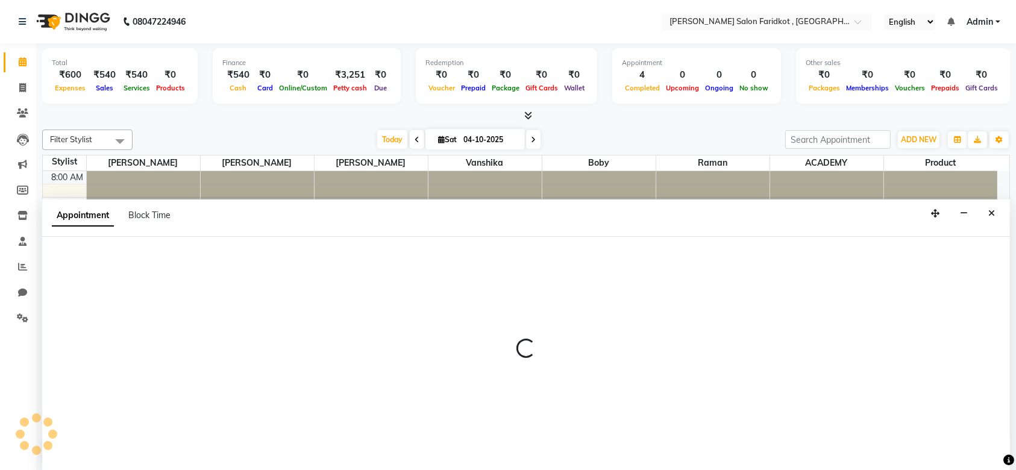
select select "89530"
select select "tentative"
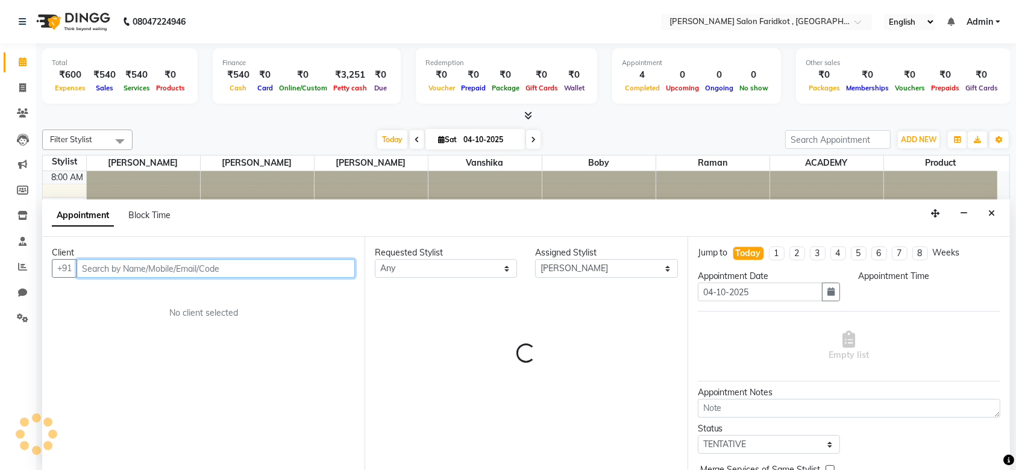
select select "615"
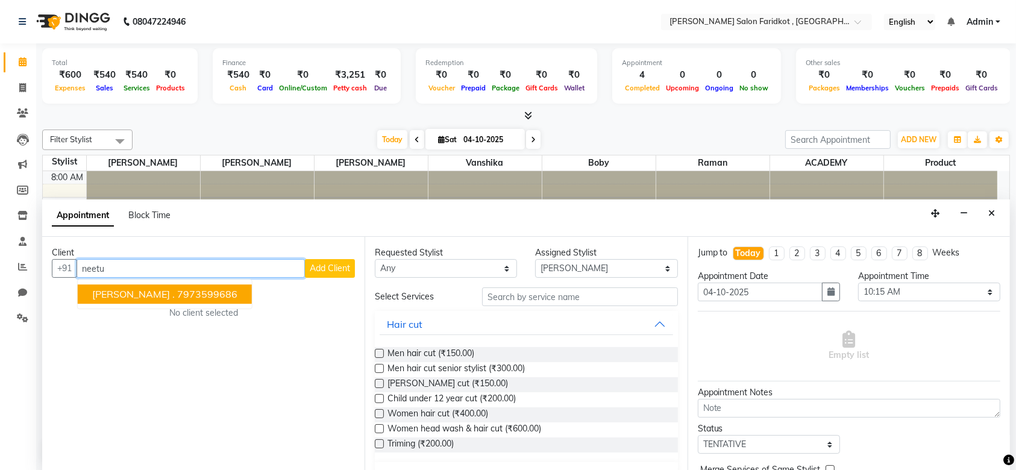
click at [177, 289] on ngb-highlight "7973599686" at bounding box center [207, 295] width 60 height 12
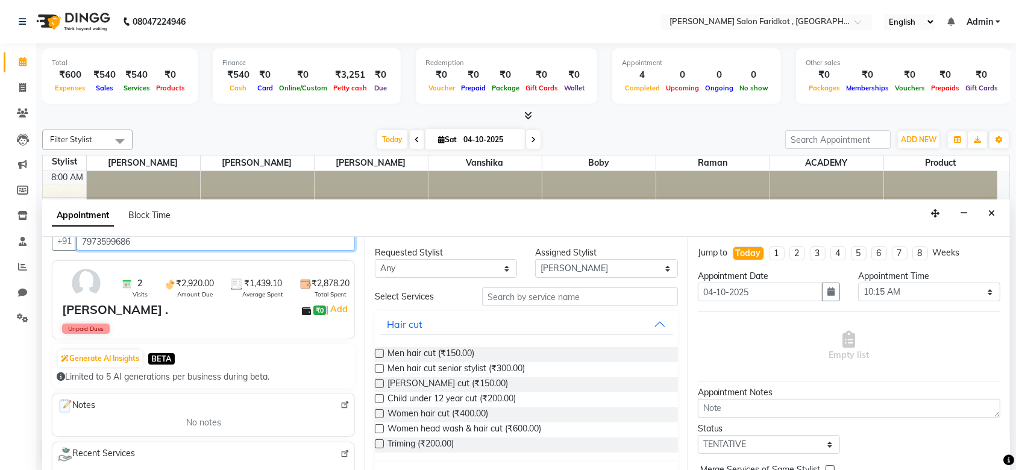
scroll to position [25, 0]
type input "7973599686"
